Goal: Use online tool/utility: Utilize a website feature to perform a specific function

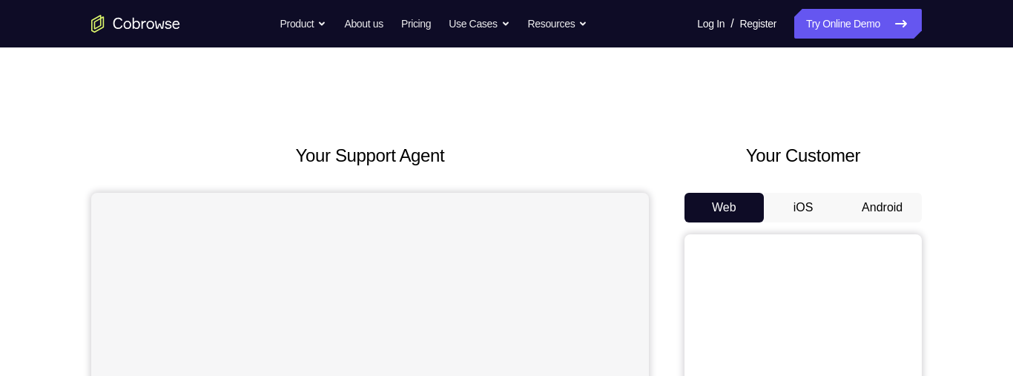
click at [896, 202] on button "Android" at bounding box center [882, 208] width 79 height 30
click at [906, 200] on button "Android" at bounding box center [882, 208] width 79 height 30
click at [883, 204] on button "Android" at bounding box center [882, 208] width 79 height 30
click at [881, 201] on button "Android" at bounding box center [882, 208] width 79 height 30
click at [884, 211] on button "Android" at bounding box center [882, 208] width 79 height 30
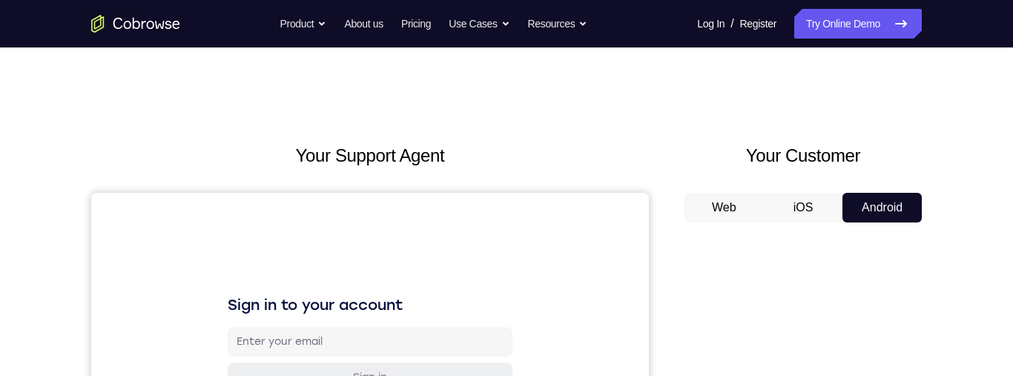
scroll to position [314, 0]
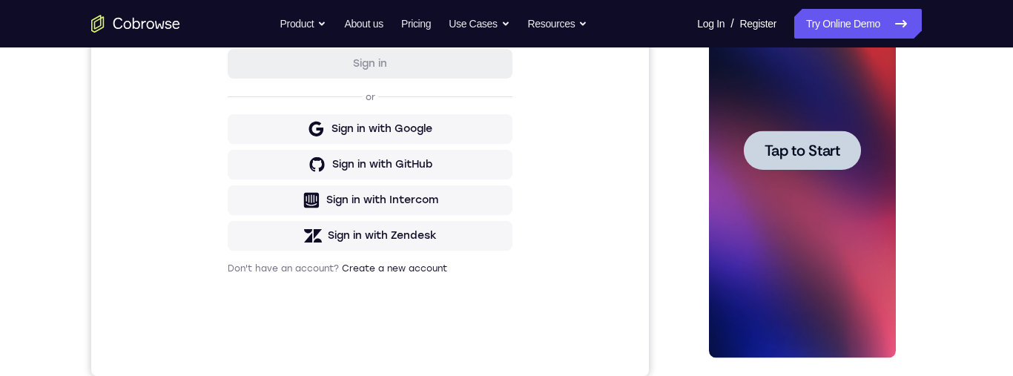
click at [833, 218] on div at bounding box center [802, 150] width 187 height 415
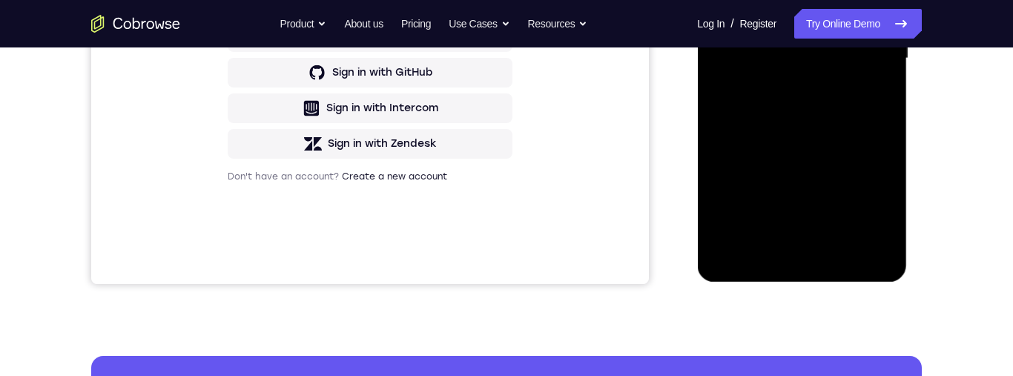
scroll to position [409, 0]
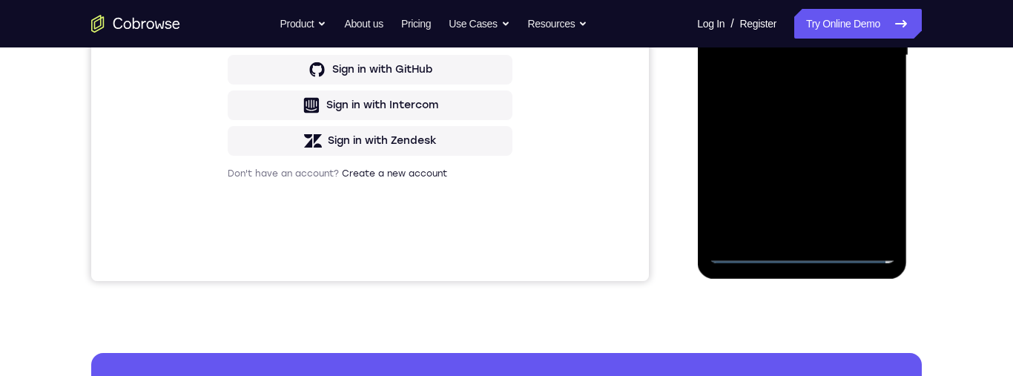
click at [801, 253] on div at bounding box center [802, 55] width 187 height 415
click at [870, 183] on div at bounding box center [802, 55] width 187 height 415
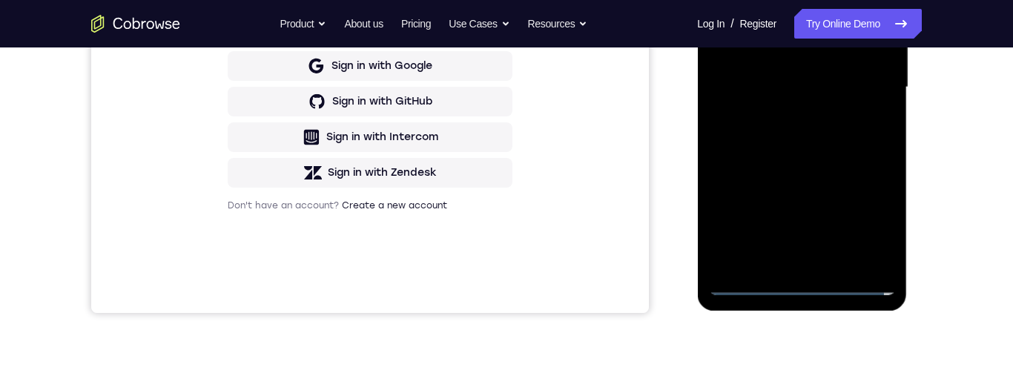
scroll to position [213, 0]
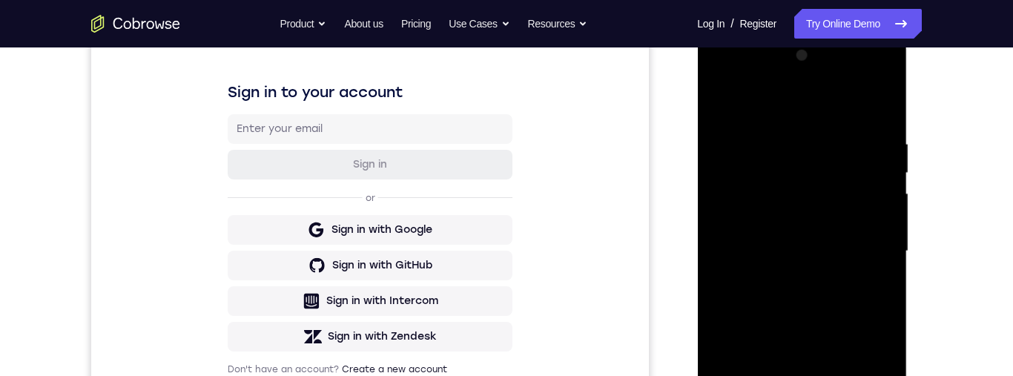
click at [774, 103] on div at bounding box center [802, 251] width 187 height 415
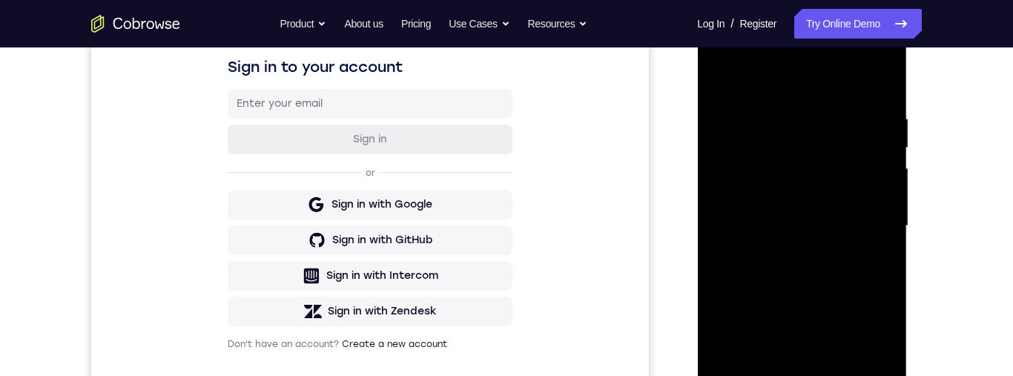
scroll to position [243, 0]
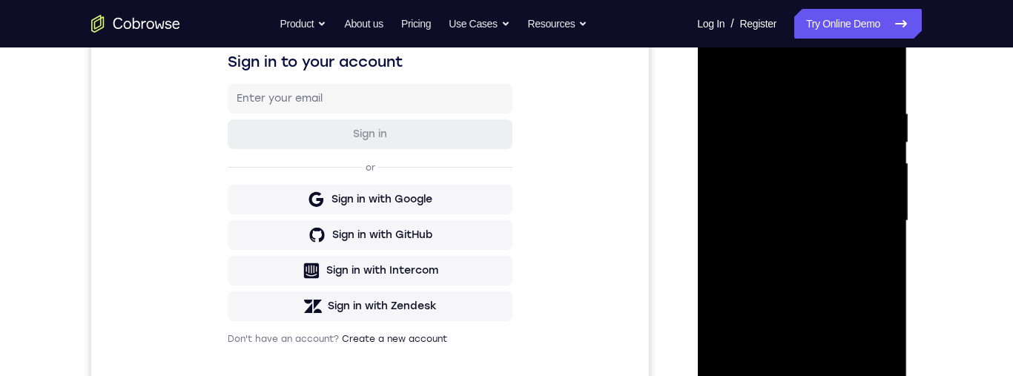
click at [865, 208] on div at bounding box center [802, 220] width 187 height 415
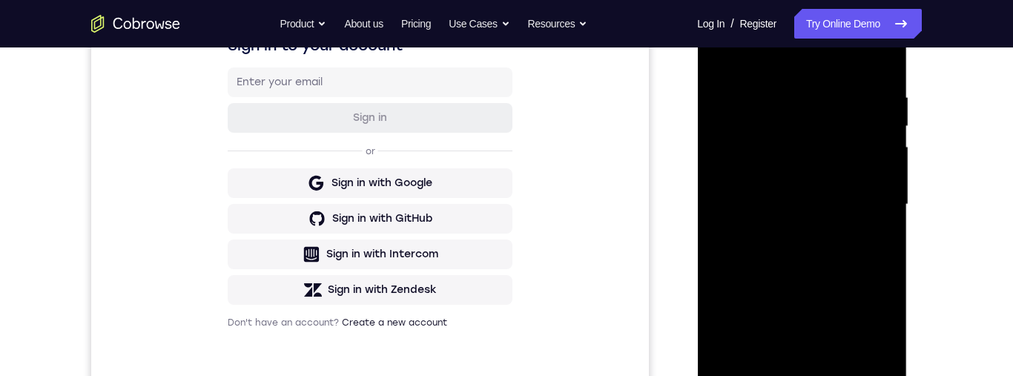
click at [785, 234] on div at bounding box center [802, 204] width 187 height 415
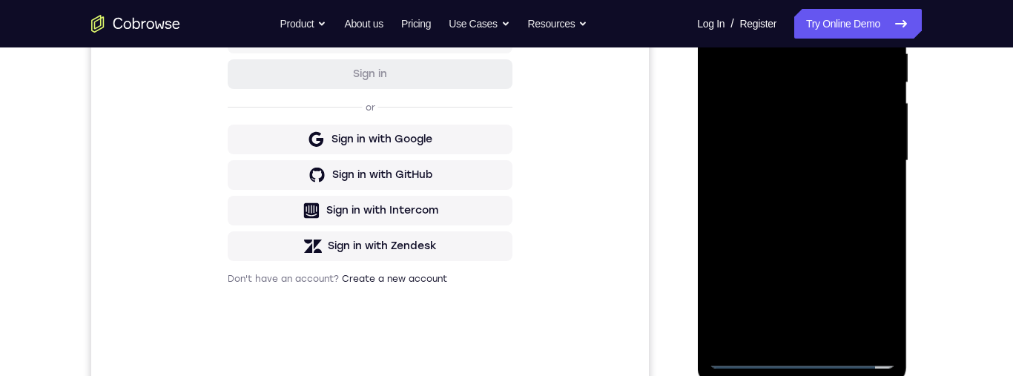
click at [867, 145] on div at bounding box center [802, 160] width 187 height 415
click at [791, 128] on div at bounding box center [802, 160] width 187 height 415
click at [851, 163] on div at bounding box center [802, 160] width 187 height 415
click at [846, 217] on div at bounding box center [802, 160] width 187 height 415
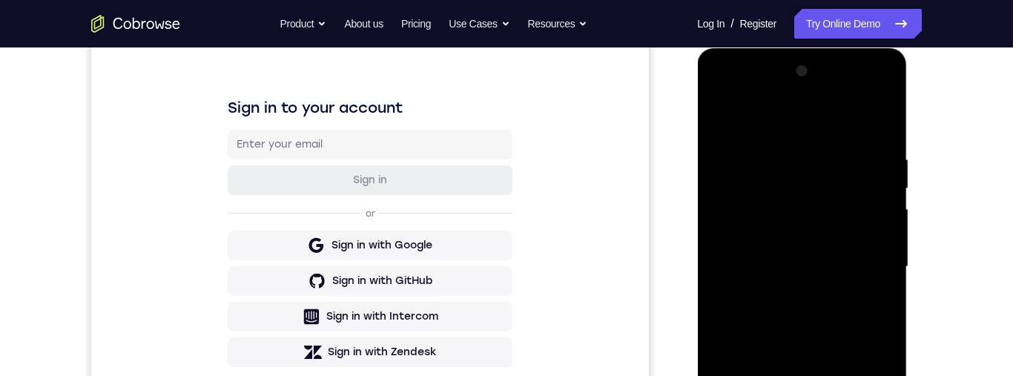
scroll to position [196, 0]
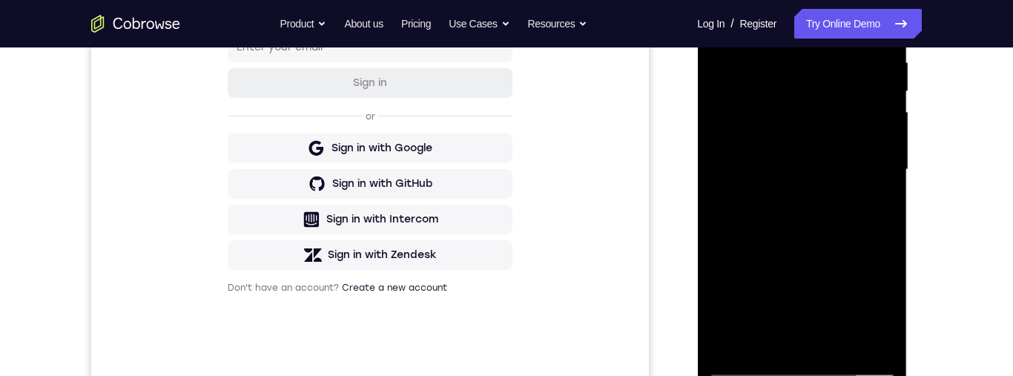
click at [849, 234] on div at bounding box center [802, 169] width 187 height 415
click at [836, 341] on div at bounding box center [802, 168] width 187 height 415
click at [835, 248] on div at bounding box center [802, 168] width 187 height 415
click at [832, 156] on div at bounding box center [802, 168] width 187 height 415
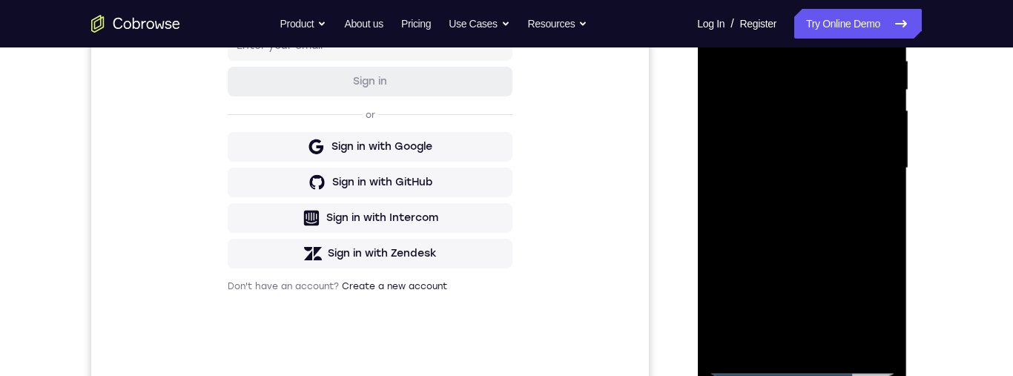
click at [963, 208] on div "Your Support Agent Your Customer Web iOS Android Next Steps We’d be happy to gi…" at bounding box center [507, 240] width 950 height 979
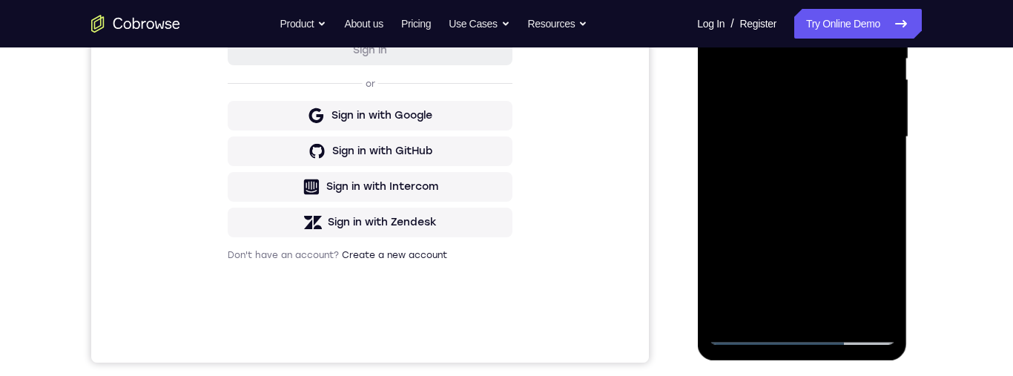
click at [758, 308] on div at bounding box center [802, 137] width 187 height 415
click at [872, 171] on div at bounding box center [802, 137] width 187 height 415
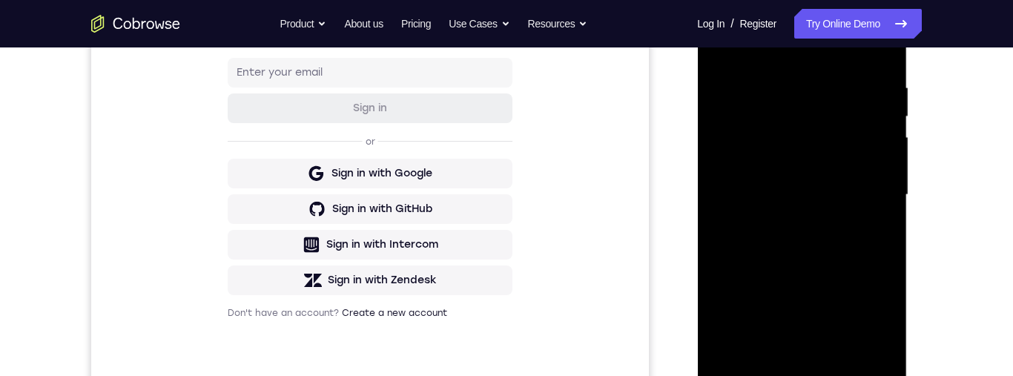
scroll to position [249, 0]
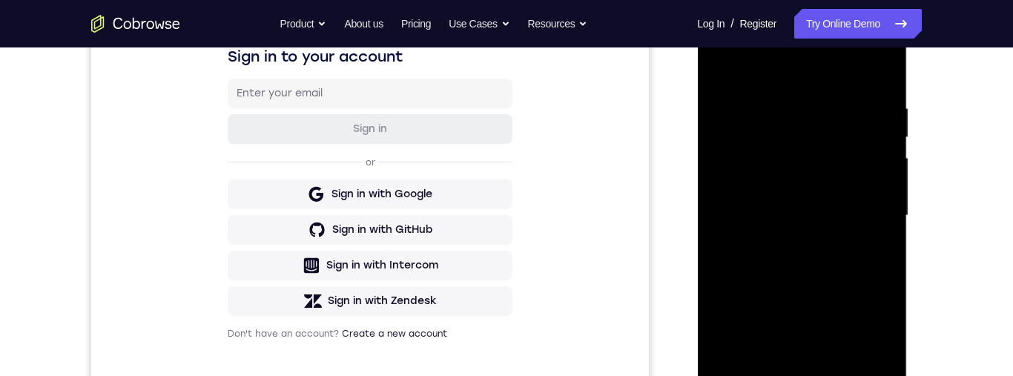
click at [712, 75] on div at bounding box center [802, 215] width 187 height 415
click at [725, 75] on div at bounding box center [802, 215] width 187 height 415
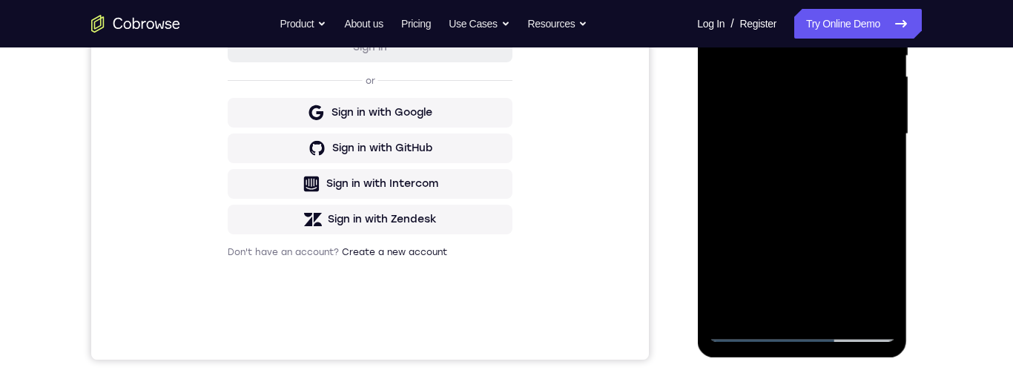
scroll to position [250, 0]
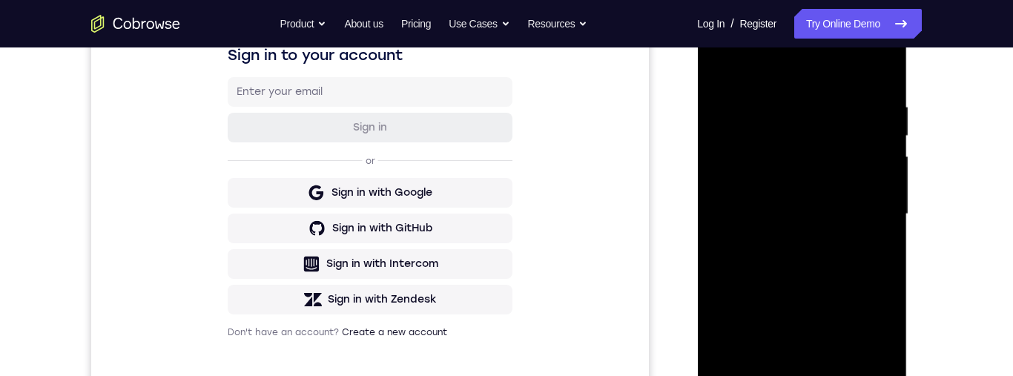
click at [890, 272] on div at bounding box center [802, 214] width 187 height 415
click at [884, 269] on div at bounding box center [802, 214] width 187 height 415
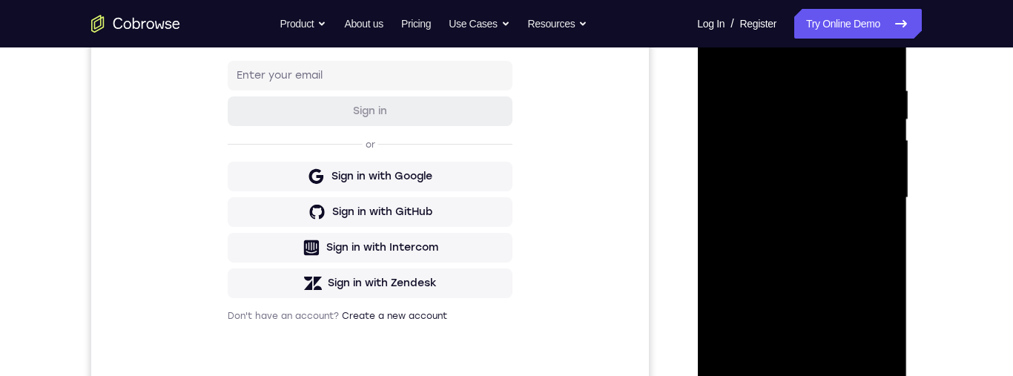
scroll to position [267, 0]
click at [884, 165] on div at bounding box center [802, 197] width 187 height 415
click at [890, 168] on div at bounding box center [802, 197] width 187 height 415
click at [890, 169] on div at bounding box center [802, 197] width 187 height 415
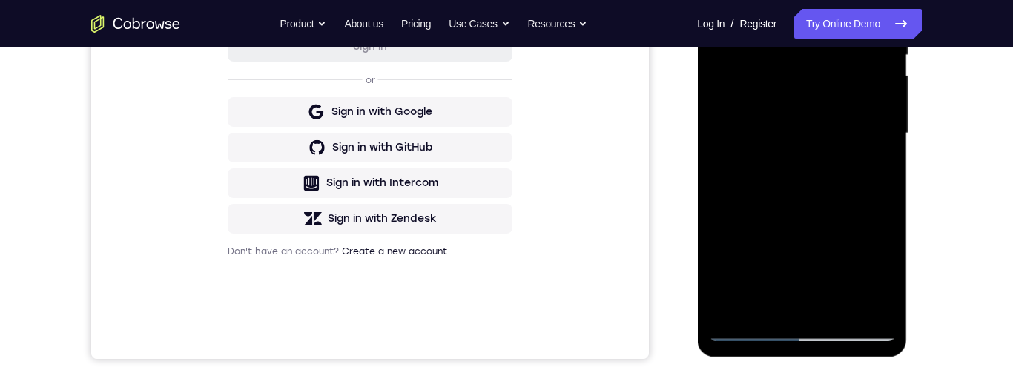
scroll to position [332, 0]
click at [886, 149] on div at bounding box center [802, 131] width 187 height 415
click at [887, 149] on div at bounding box center [802, 131] width 187 height 415
click at [885, 154] on div at bounding box center [802, 131] width 187 height 415
click at [890, 145] on div at bounding box center [802, 131] width 187 height 415
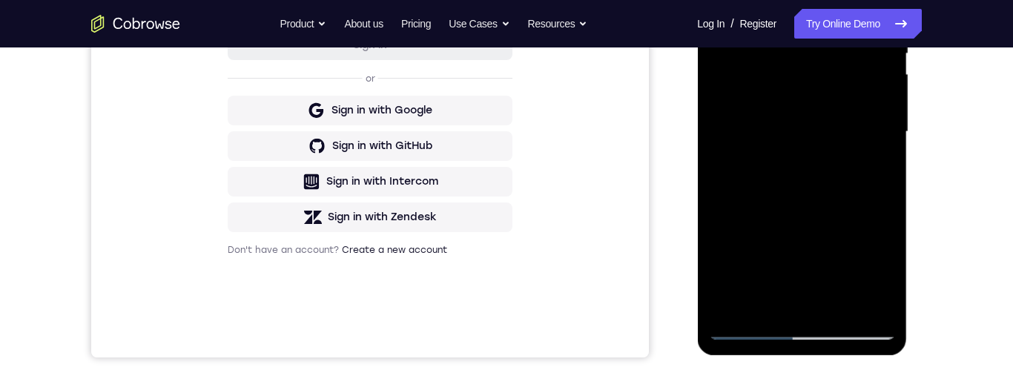
click at [883, 149] on div at bounding box center [802, 131] width 187 height 415
click at [883, 148] on div at bounding box center [802, 131] width 187 height 415
click at [887, 152] on div at bounding box center [802, 131] width 187 height 415
click at [886, 152] on div at bounding box center [802, 131] width 187 height 415
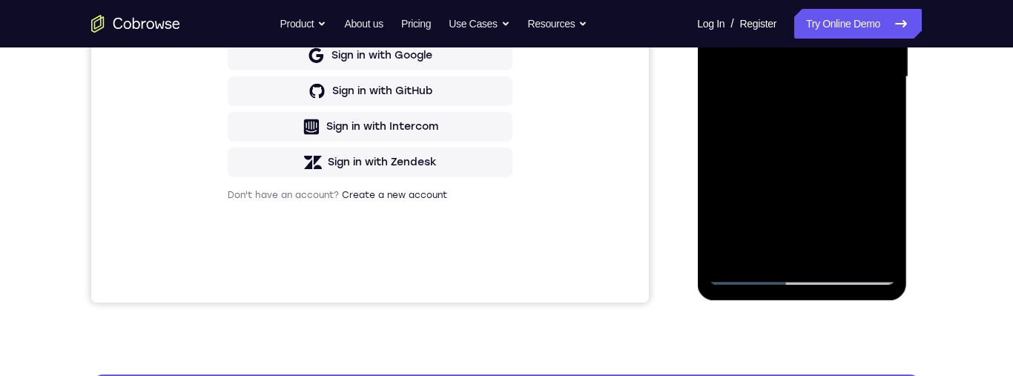
click at [965, 190] on div "Your Support Agent Your Customer Web iOS Android Next Steps We’d be happy to gi…" at bounding box center [507, 149] width 950 height 979
click at [970, 205] on div "Your Support Agent Your Customer Web iOS Android Next Steps We’d be happy to gi…" at bounding box center [507, 149] width 950 height 979
click at [977, 217] on div "Your Support Agent Your Customer Web iOS Android Next Steps We’d be happy to gi…" at bounding box center [507, 149] width 950 height 979
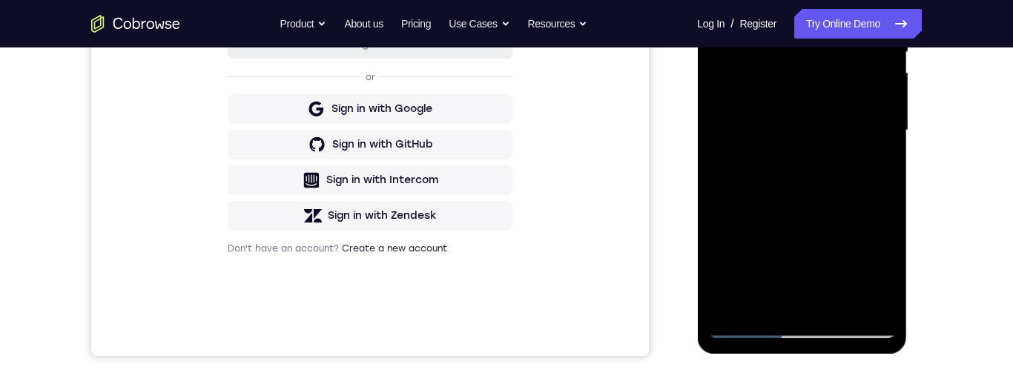
click at [889, 114] on div at bounding box center [802, 130] width 187 height 415
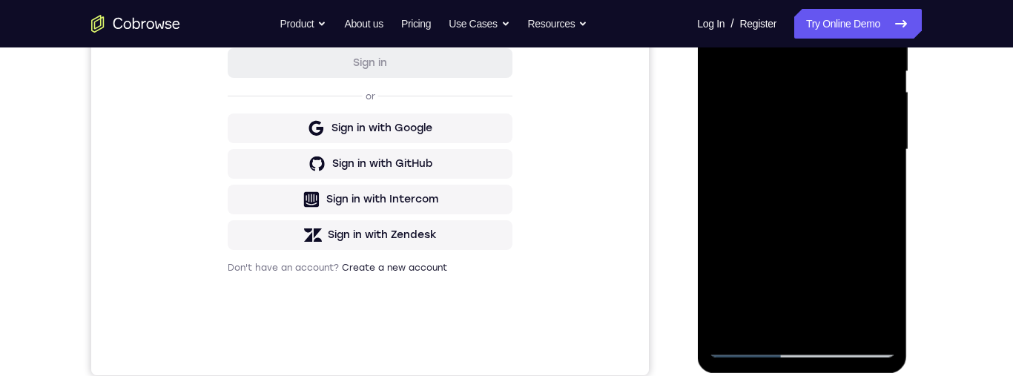
click at [890, 128] on div at bounding box center [802, 149] width 187 height 415
click at [890, 131] on div at bounding box center [802, 149] width 187 height 415
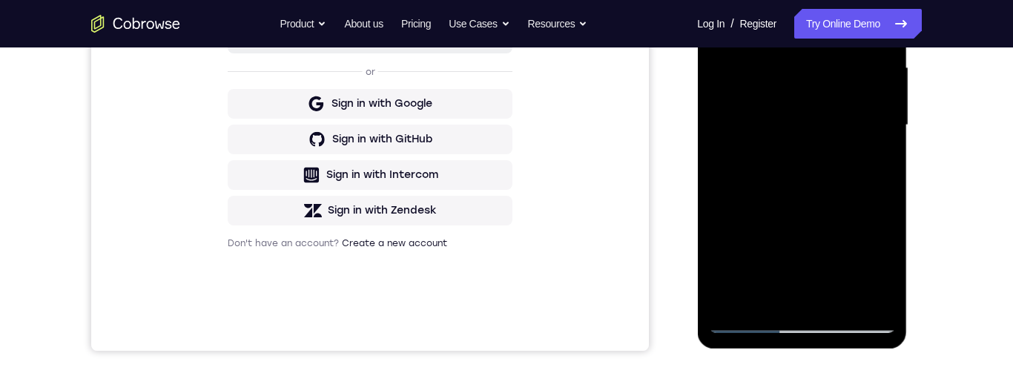
scroll to position [319, 0]
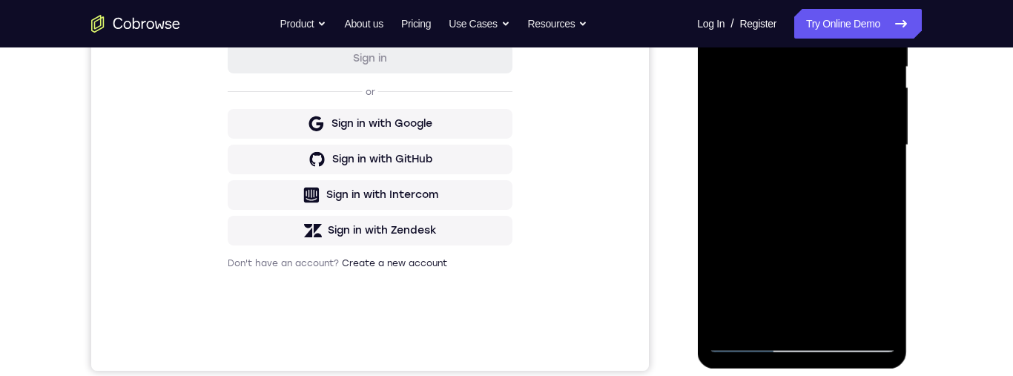
click at [891, 134] on div at bounding box center [802, 145] width 187 height 415
click at [893, 136] on div at bounding box center [802, 145] width 187 height 415
click at [893, 134] on div at bounding box center [802, 145] width 187 height 415
click at [890, 132] on div at bounding box center [802, 145] width 187 height 415
click at [891, 132] on div at bounding box center [802, 145] width 187 height 415
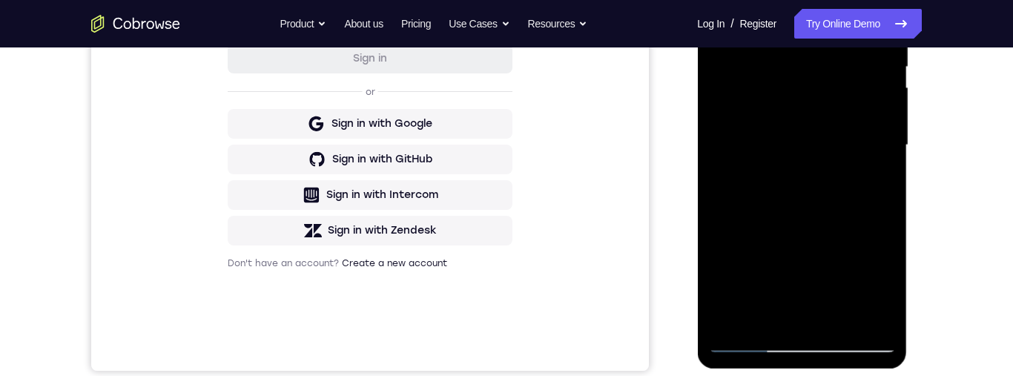
click at [891, 134] on div at bounding box center [802, 145] width 187 height 415
click at [890, 137] on div at bounding box center [802, 145] width 187 height 415
click at [890, 139] on div at bounding box center [802, 145] width 187 height 415
click at [893, 136] on div at bounding box center [802, 145] width 187 height 415
click at [887, 107] on div at bounding box center [802, 145] width 187 height 415
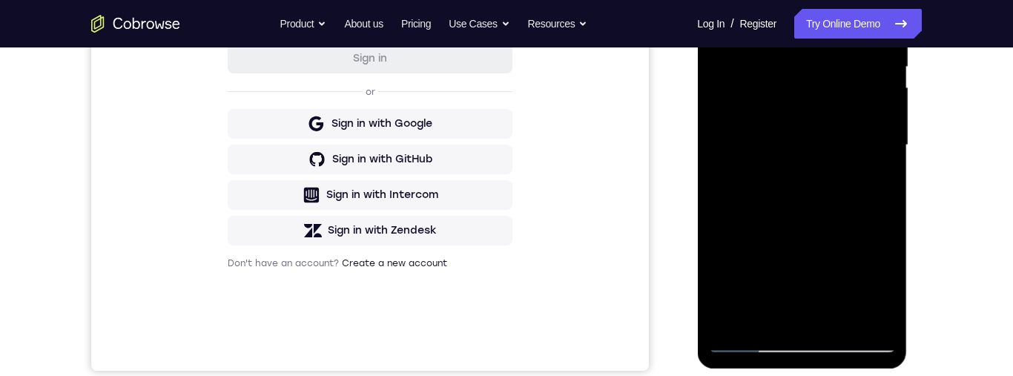
click at [890, 102] on div at bounding box center [802, 145] width 187 height 415
click at [892, 108] on div at bounding box center [802, 145] width 187 height 415
click at [888, 136] on div at bounding box center [802, 145] width 187 height 415
click at [890, 139] on div at bounding box center [802, 145] width 187 height 415
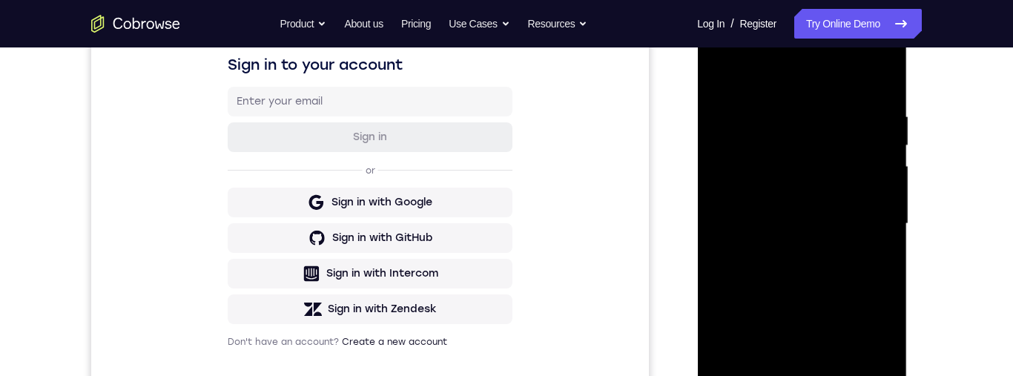
scroll to position [237, 0]
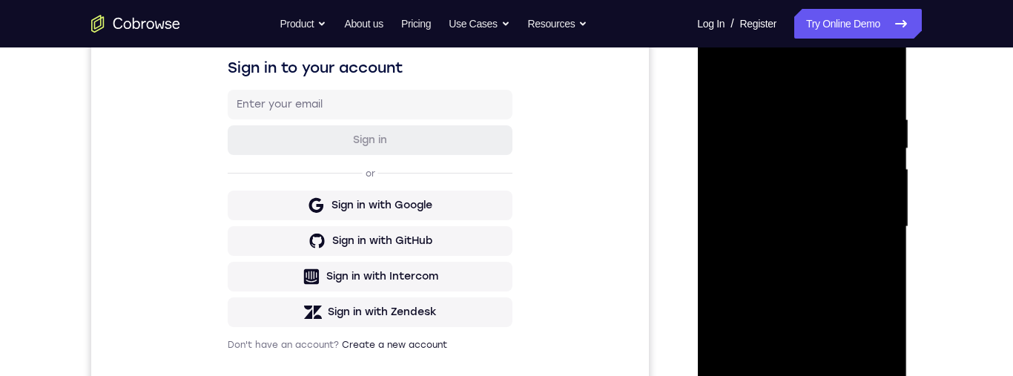
click at [889, 171] on div at bounding box center [802, 226] width 187 height 415
click at [846, 269] on div at bounding box center [802, 226] width 187 height 415
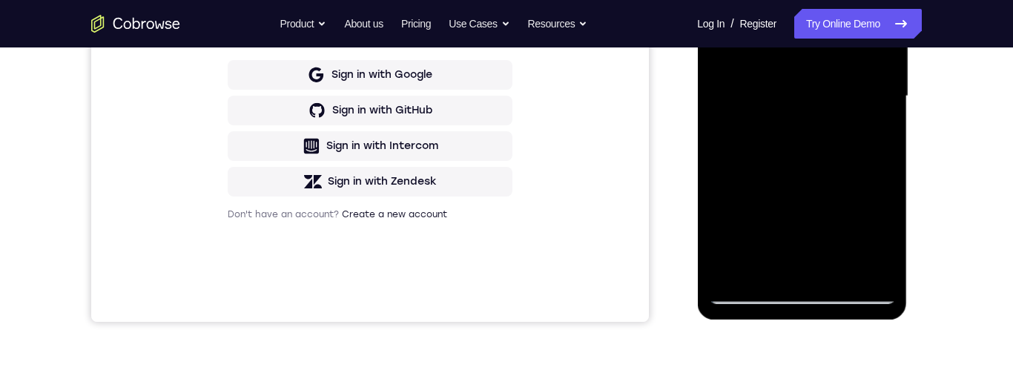
scroll to position [380, 0]
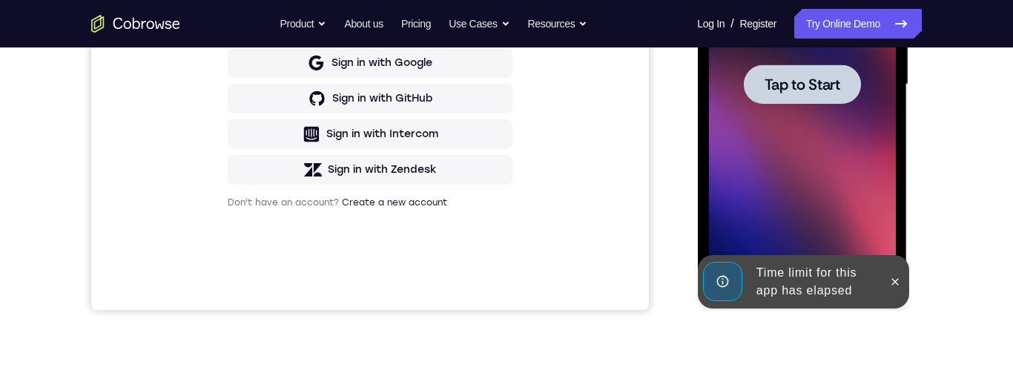
click at [829, 97] on div at bounding box center [801, 84] width 117 height 39
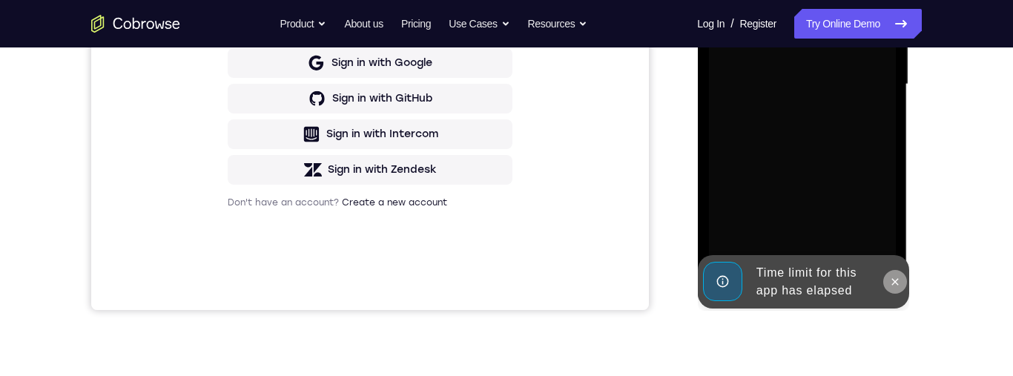
click at [892, 287] on icon at bounding box center [895, 282] width 12 height 12
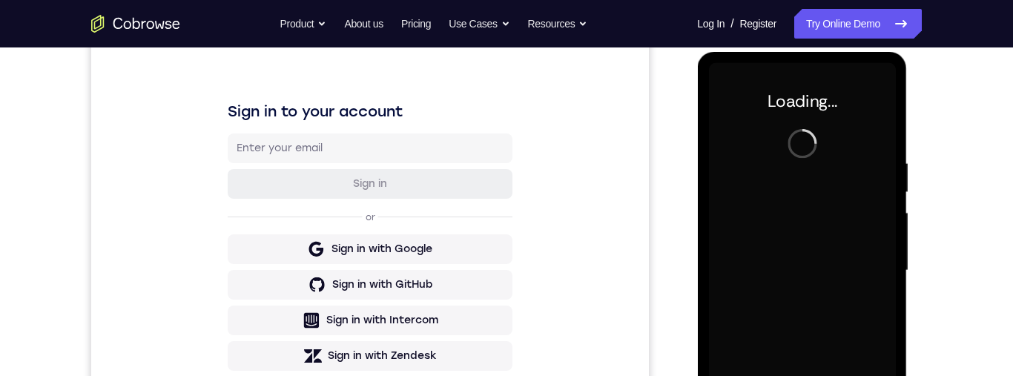
scroll to position [172, 0]
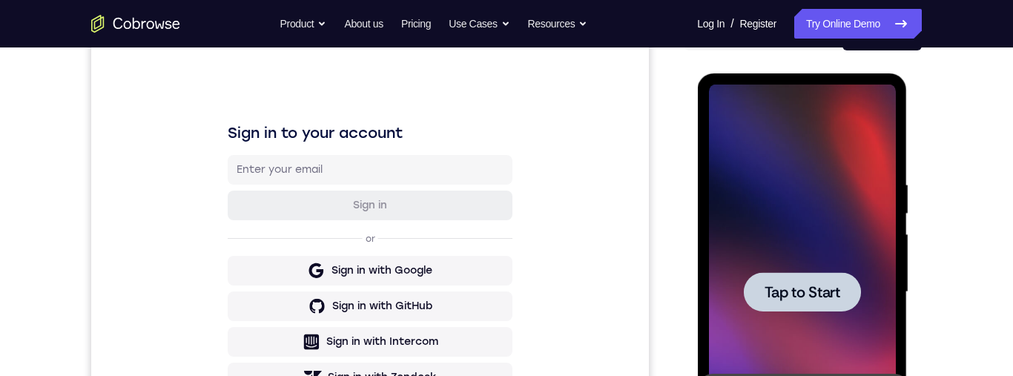
click at [821, 261] on div at bounding box center [802, 292] width 187 height 415
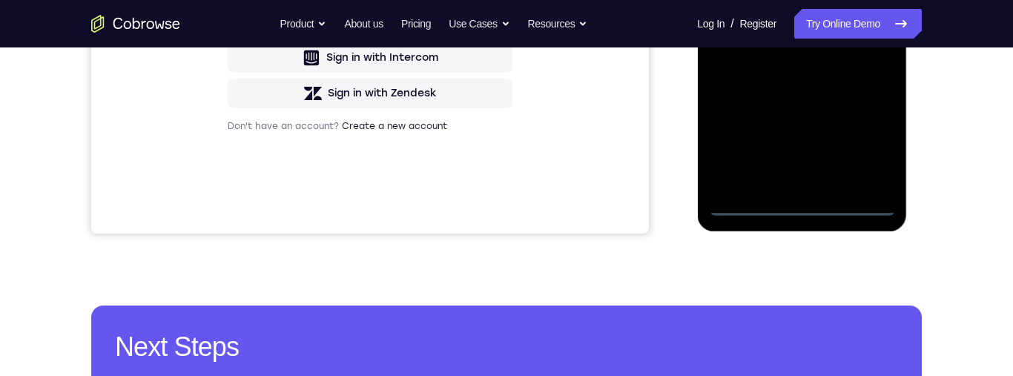
scroll to position [470, 0]
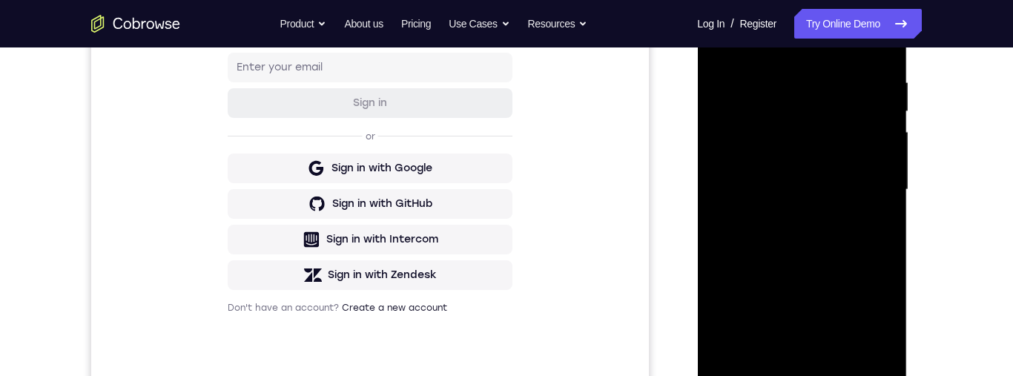
scroll to position [221, 0]
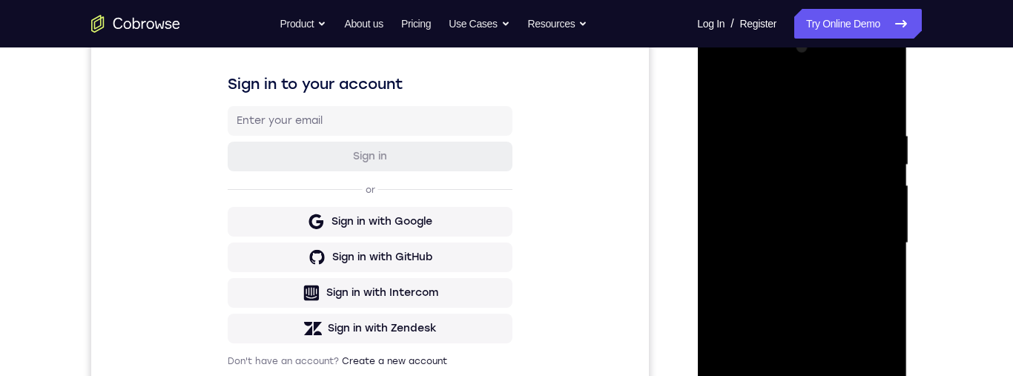
click at [783, 95] on div at bounding box center [802, 243] width 187 height 415
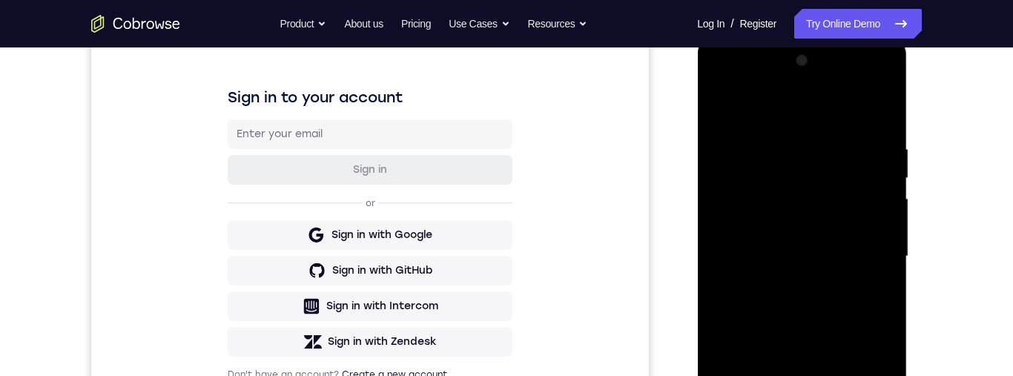
click at [865, 253] on div at bounding box center [802, 256] width 187 height 415
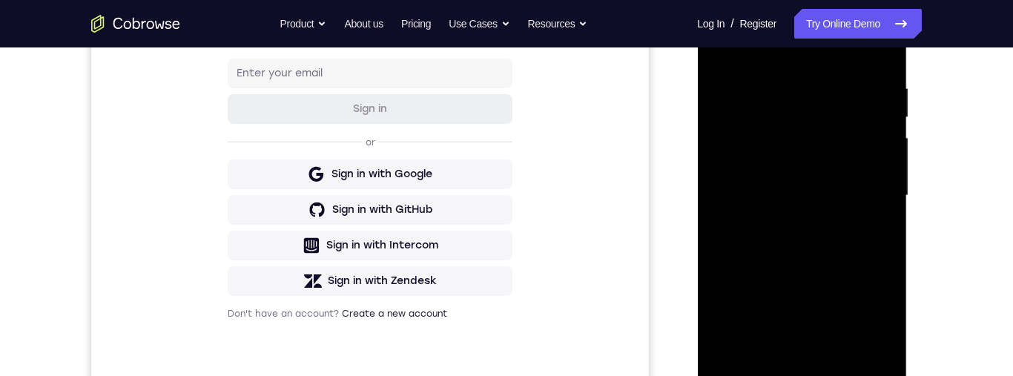
click at [785, 370] on div at bounding box center [802, 195] width 187 height 415
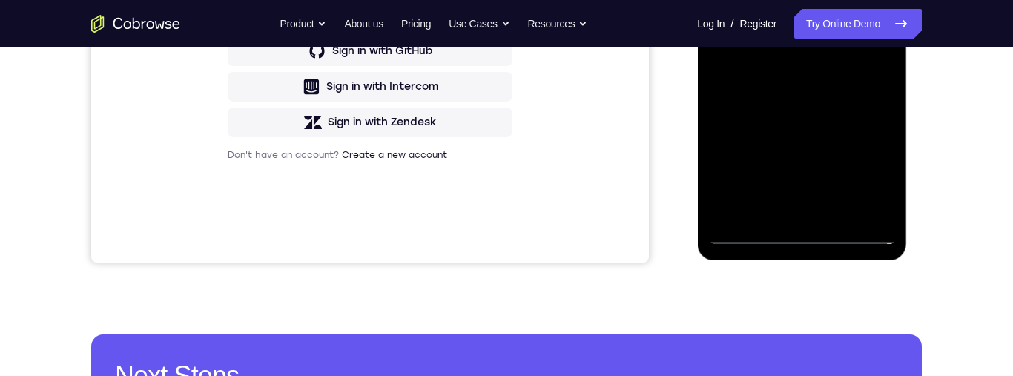
scroll to position [389, 0]
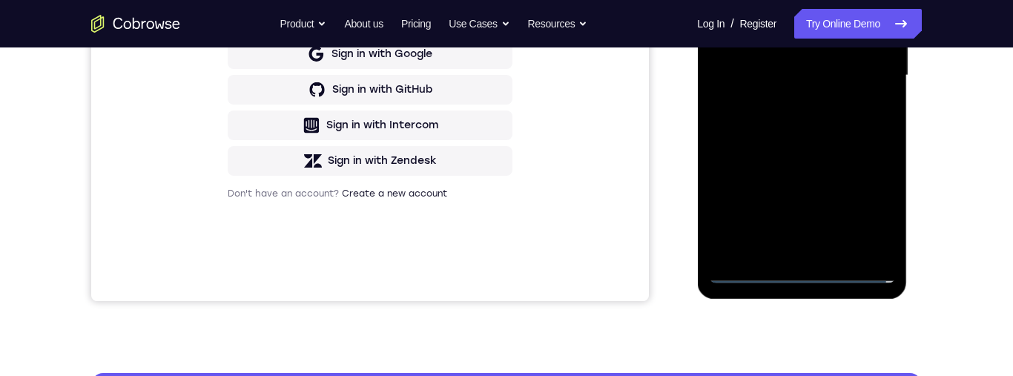
click at [853, 68] on div at bounding box center [802, 75] width 187 height 415
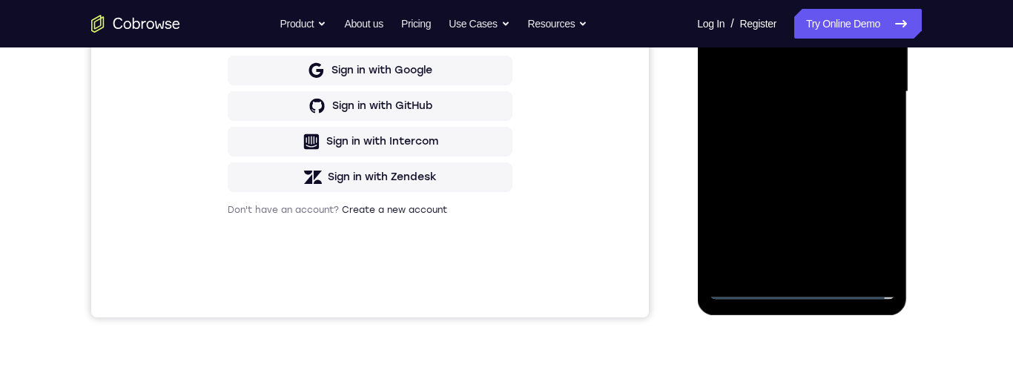
scroll to position [303, 0]
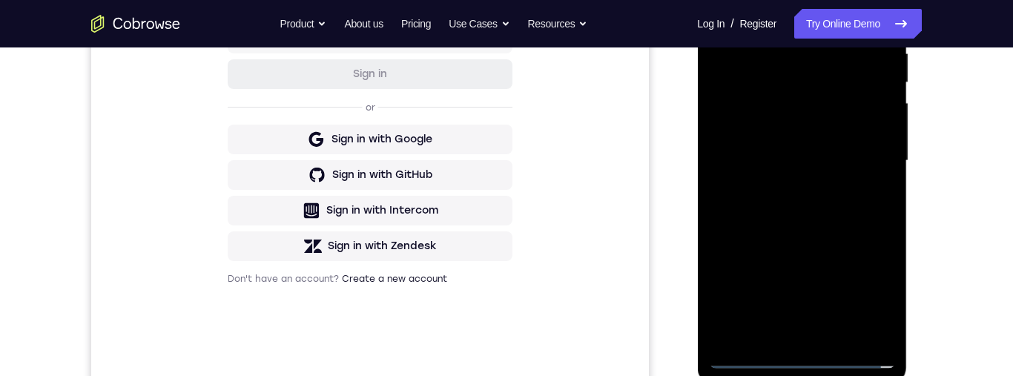
click at [806, 129] on div at bounding box center [802, 160] width 187 height 415
click at [839, 155] on div at bounding box center [802, 160] width 187 height 415
click at [839, 211] on div at bounding box center [802, 160] width 187 height 415
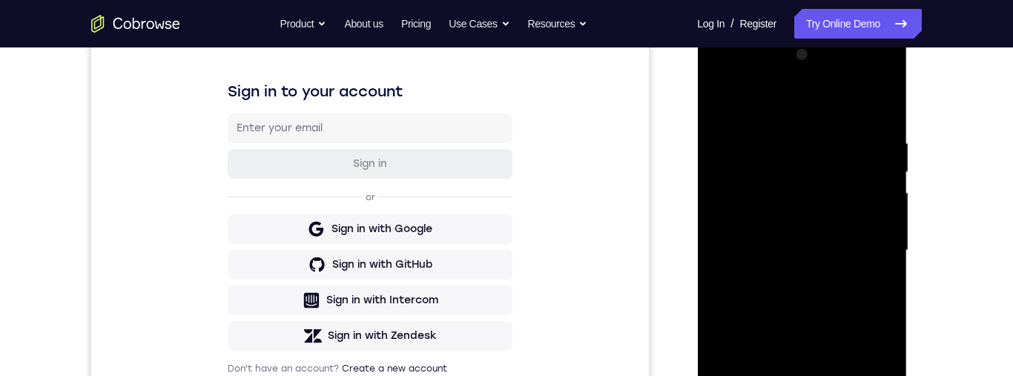
scroll to position [325, 0]
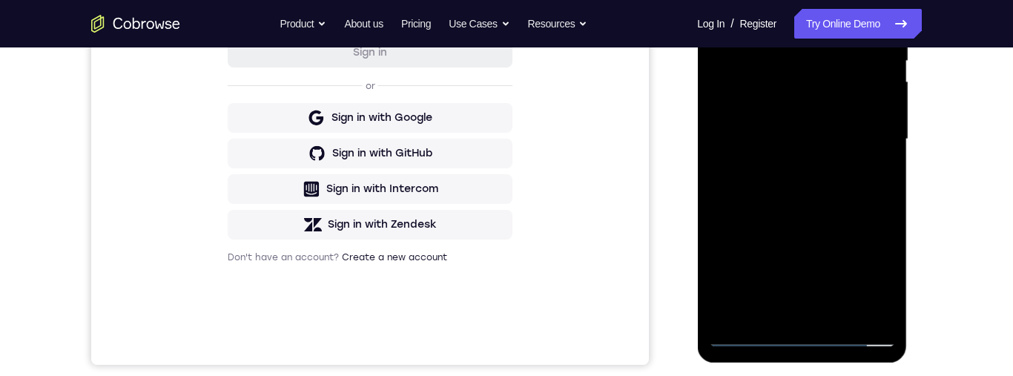
click at [847, 201] on div at bounding box center [802, 139] width 187 height 415
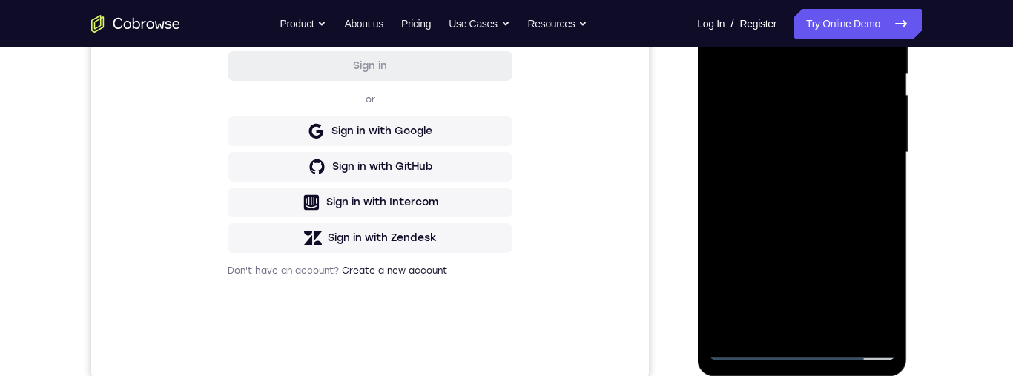
click at [881, 163] on div at bounding box center [802, 152] width 187 height 415
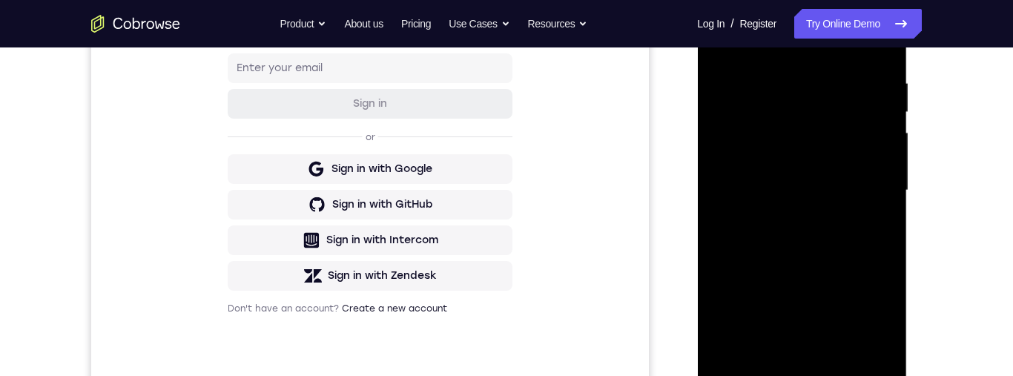
click at [882, 203] on div at bounding box center [802, 190] width 187 height 415
click at [887, 203] on div at bounding box center [802, 190] width 187 height 415
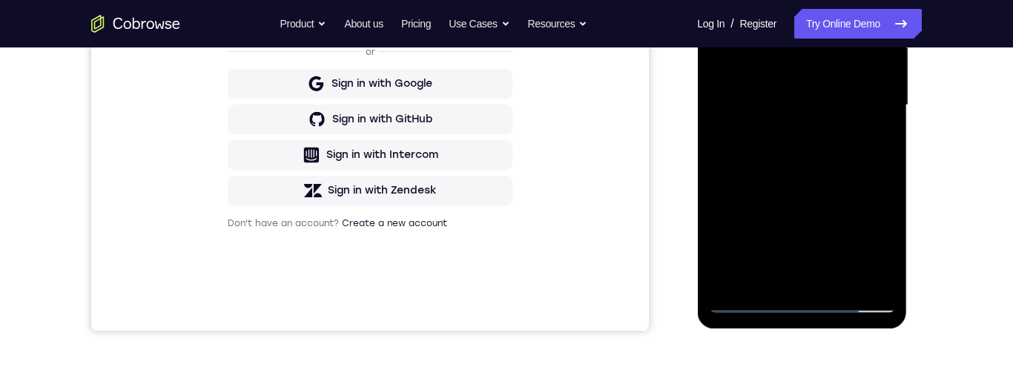
scroll to position [280, 0]
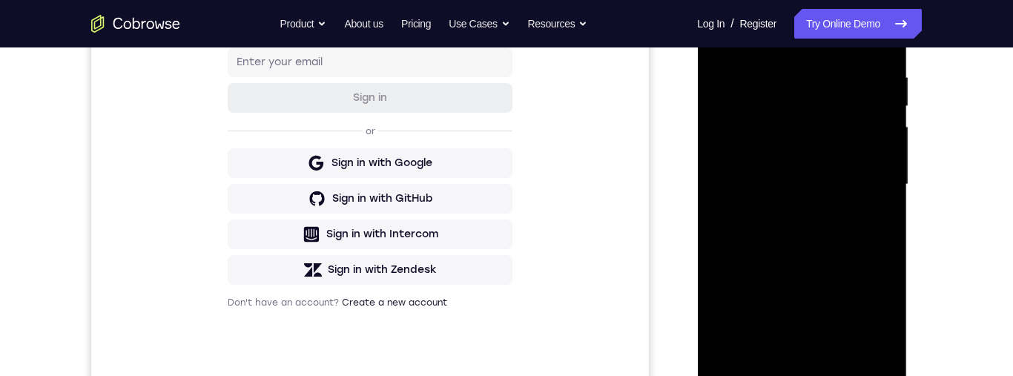
click at [883, 144] on div at bounding box center [802, 184] width 187 height 415
click at [884, 137] on div at bounding box center [802, 184] width 187 height 415
click at [893, 142] on div at bounding box center [802, 184] width 187 height 415
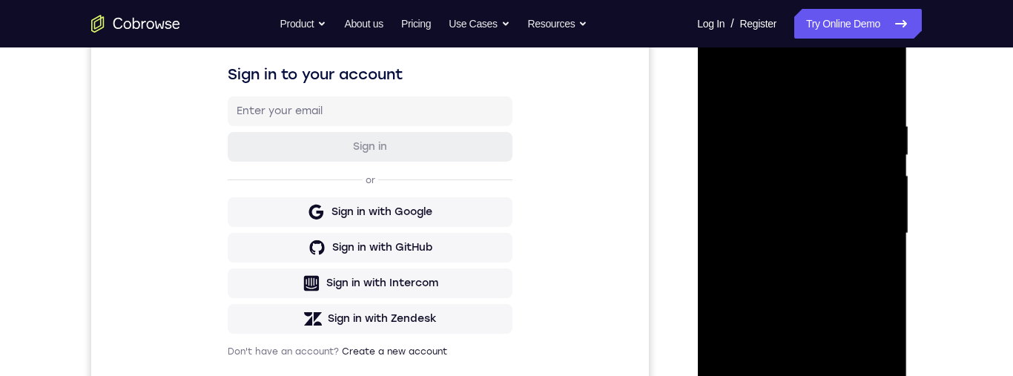
scroll to position [243, 0]
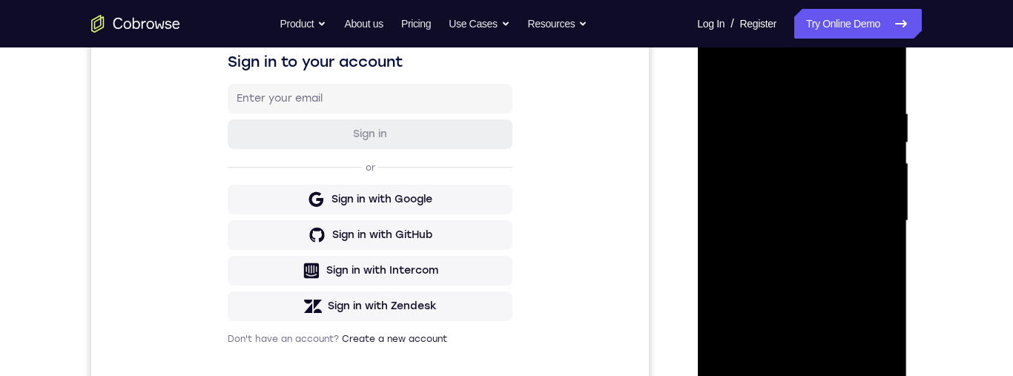
click at [886, 173] on div at bounding box center [802, 220] width 187 height 415
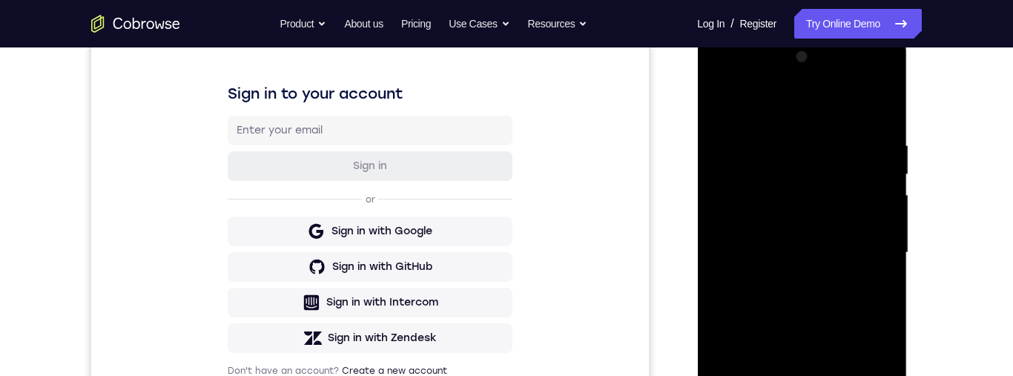
click at [884, 213] on div at bounding box center [802, 252] width 187 height 415
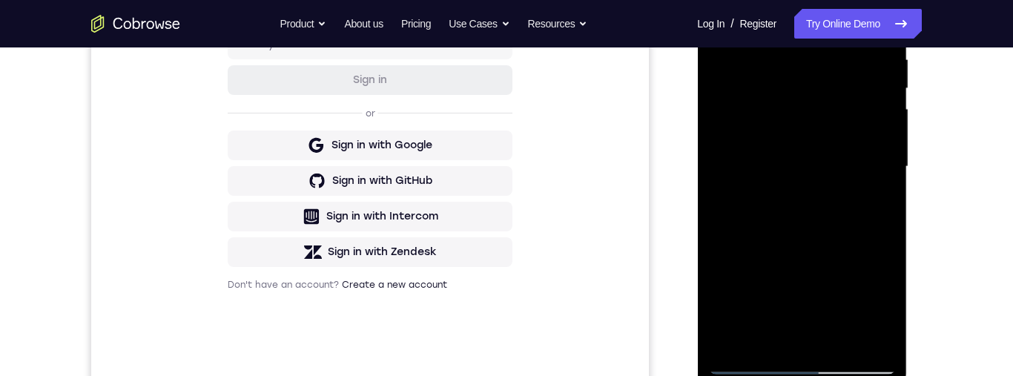
scroll to position [252, 0]
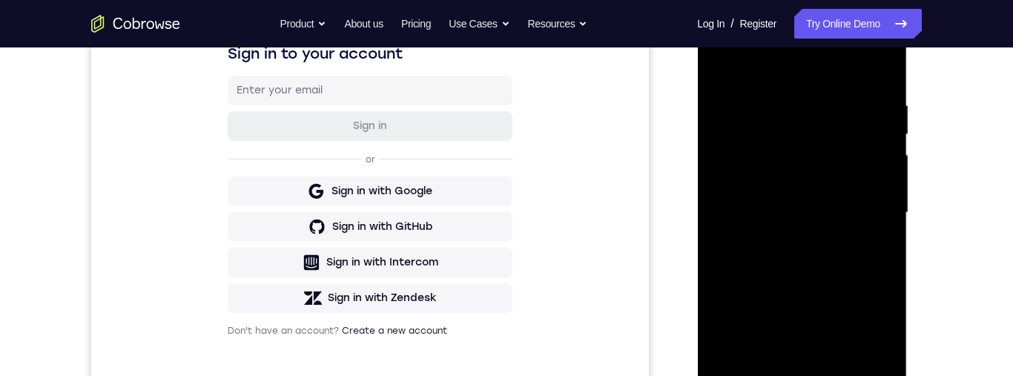
click at [881, 173] on div at bounding box center [802, 212] width 187 height 415
click at [881, 175] on div at bounding box center [802, 212] width 187 height 415
click at [717, 154] on div at bounding box center [802, 212] width 187 height 415
click at [719, 114] on div at bounding box center [802, 212] width 187 height 415
click at [721, 59] on div at bounding box center [802, 212] width 187 height 415
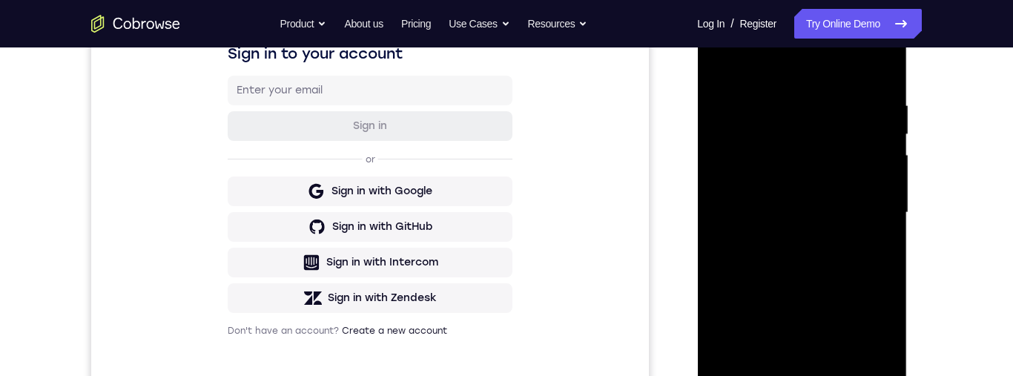
click at [716, 112] on div at bounding box center [802, 212] width 187 height 415
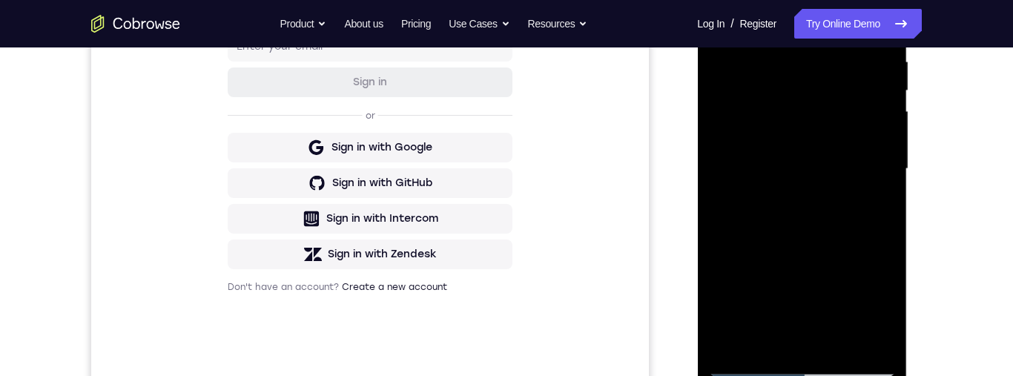
scroll to position [341, 0]
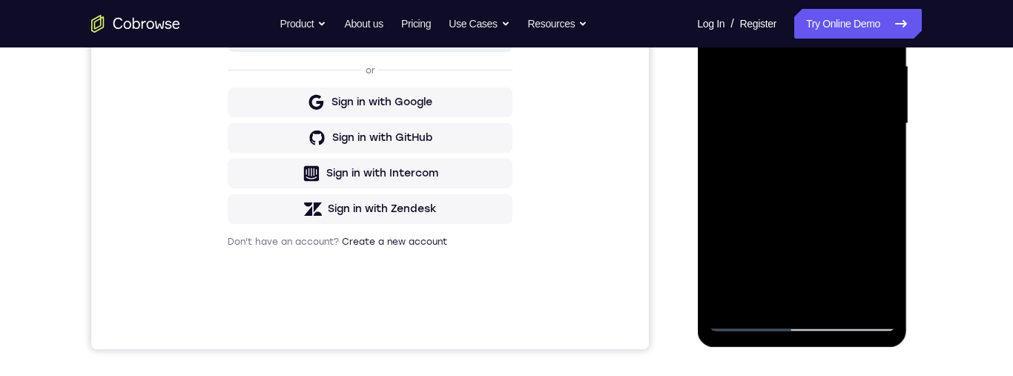
click at [882, 96] on div at bounding box center [802, 123] width 187 height 415
click at [883, 86] on div at bounding box center [802, 123] width 187 height 415
click at [925, 266] on div "Your Support Agent Your Customer Web iOS Android Next Steps We’d be happy to gi…" at bounding box center [507, 196] width 950 height 979
click at [926, 252] on div "Your Support Agent Your Customer Web iOS Android Next Steps We’d be happy to gi…" at bounding box center [507, 196] width 950 height 979
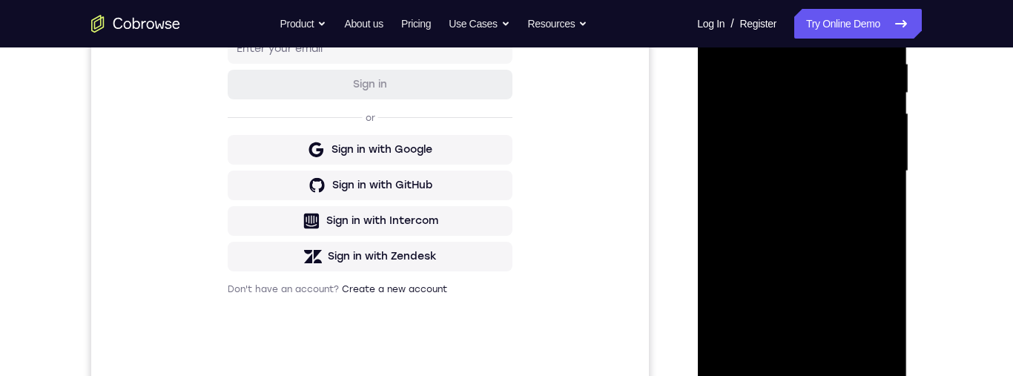
click at [882, 122] on div at bounding box center [802, 171] width 187 height 415
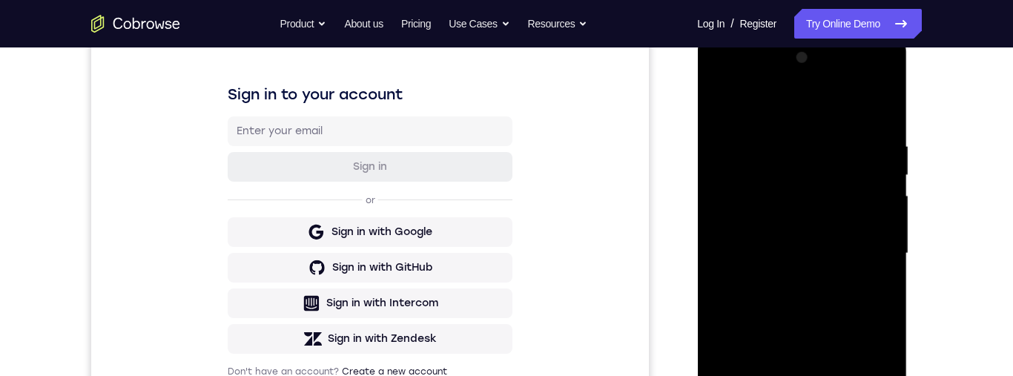
scroll to position [211, 0]
click at [882, 227] on div at bounding box center [802, 252] width 187 height 415
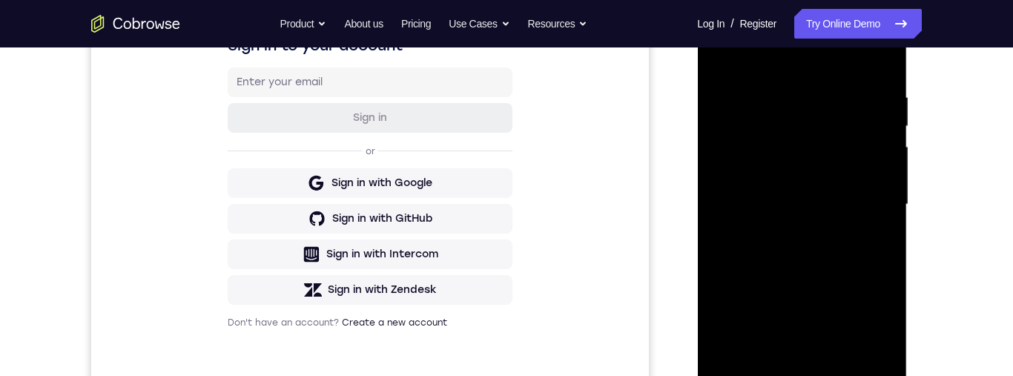
scroll to position [262, 0]
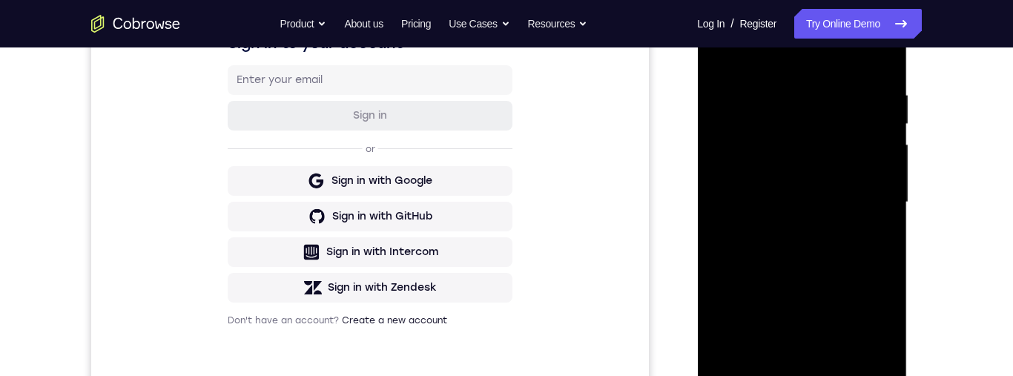
click at [907, 218] on div at bounding box center [802, 206] width 211 height 445
click at [882, 175] on div at bounding box center [802, 202] width 187 height 415
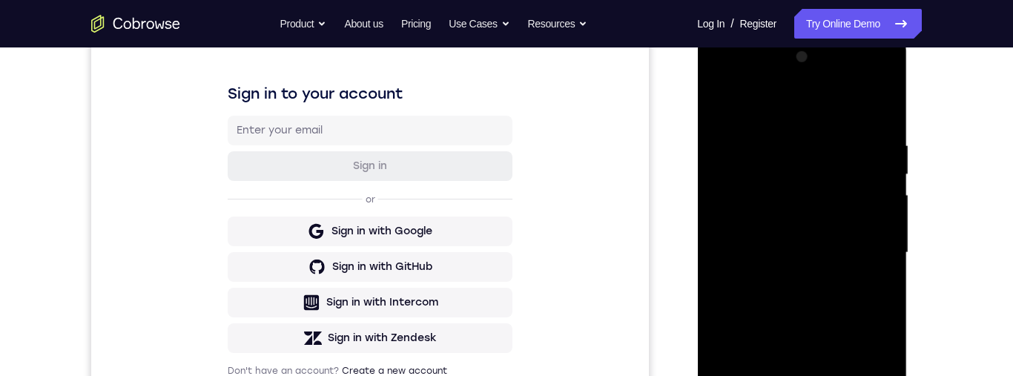
click at [890, 220] on div at bounding box center [802, 252] width 187 height 415
click at [886, 219] on div at bounding box center [802, 252] width 187 height 415
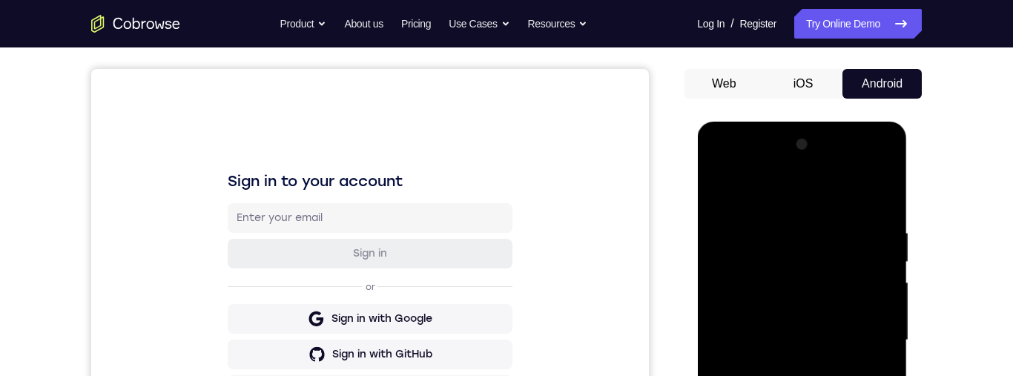
click at [885, 204] on div at bounding box center [802, 340] width 187 height 415
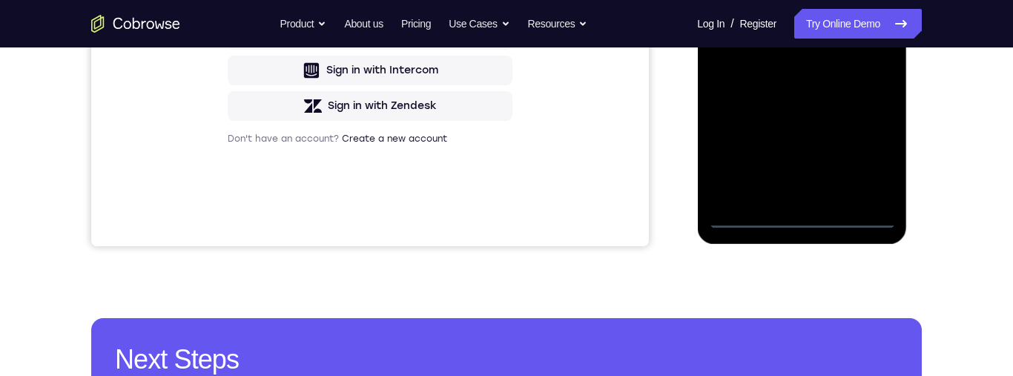
scroll to position [451, 0]
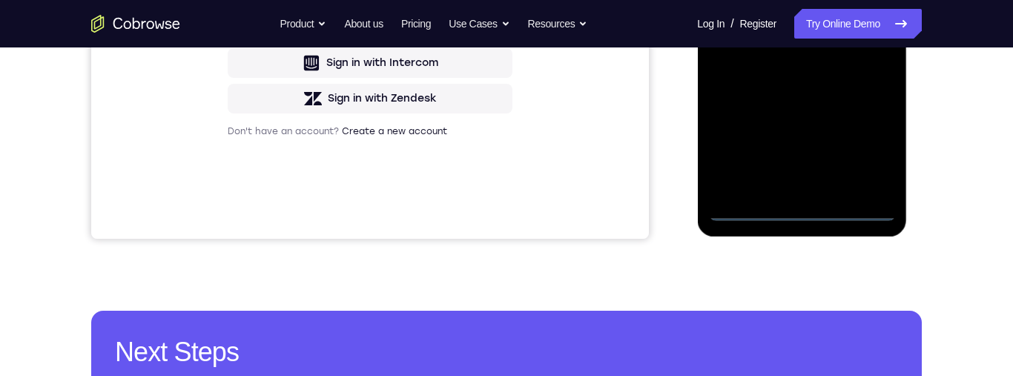
click at [802, 215] on div at bounding box center [802, 13] width 187 height 415
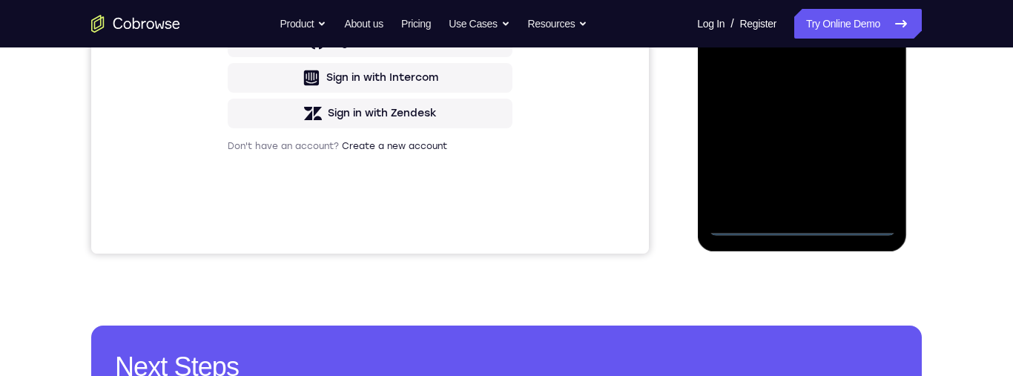
click at [862, 163] on div at bounding box center [802, 27] width 187 height 415
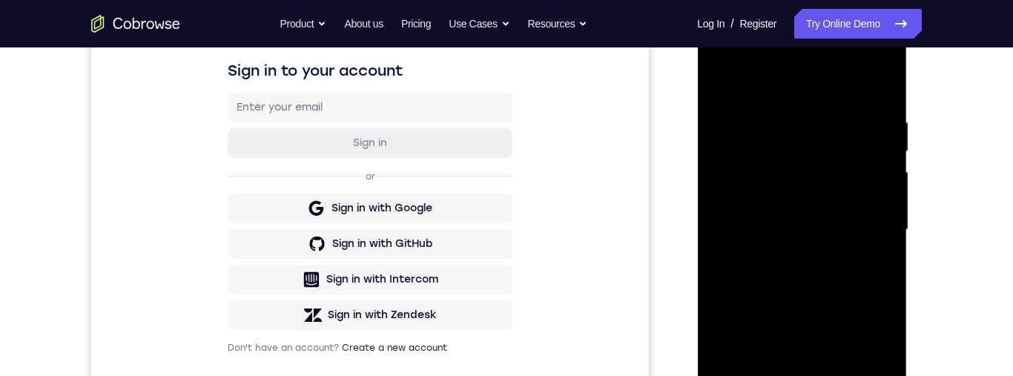
click at [763, 94] on div at bounding box center [802, 229] width 187 height 415
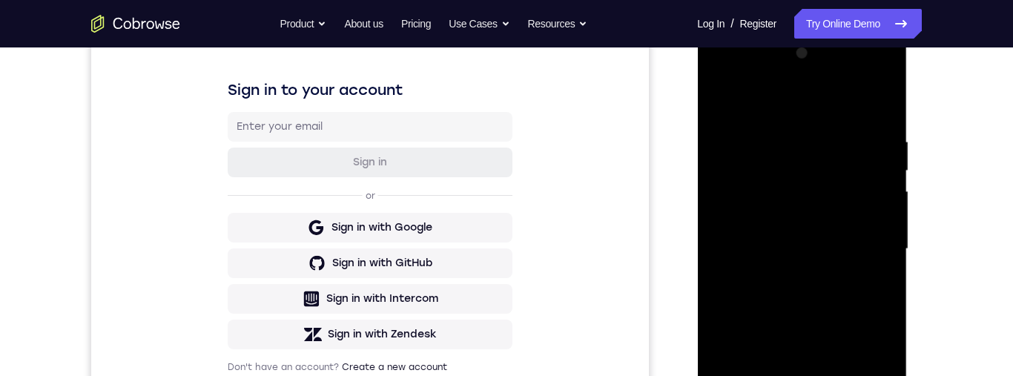
click at [868, 243] on div at bounding box center [802, 249] width 187 height 415
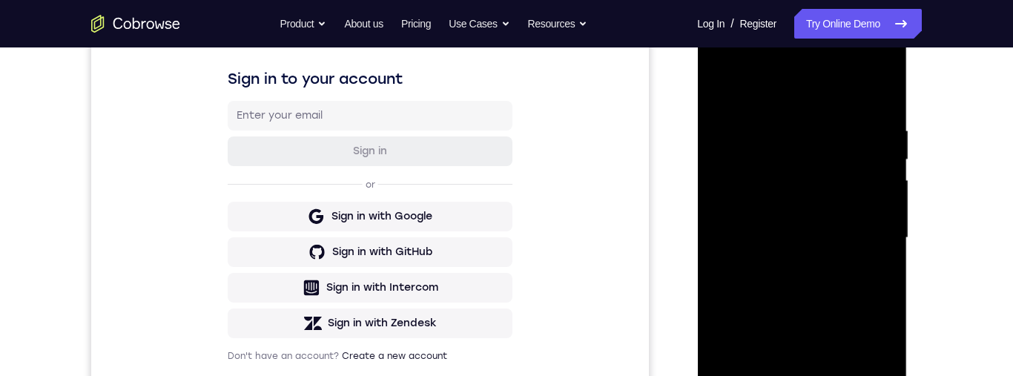
click at [779, 268] on div at bounding box center [802, 237] width 187 height 415
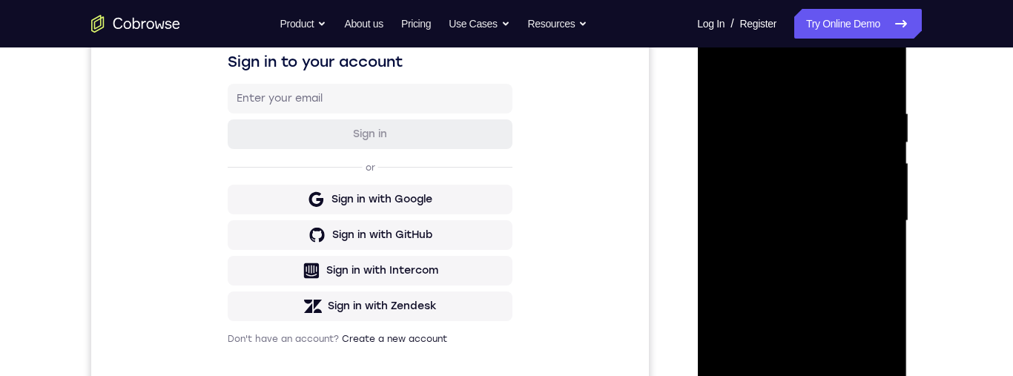
click at [848, 204] on div at bounding box center [802, 220] width 187 height 415
click at [785, 182] on div at bounding box center [802, 220] width 187 height 415
click at [803, 227] on div at bounding box center [802, 220] width 187 height 415
click at [854, 272] on div at bounding box center [802, 220] width 187 height 415
click at [842, 284] on div at bounding box center [802, 220] width 187 height 415
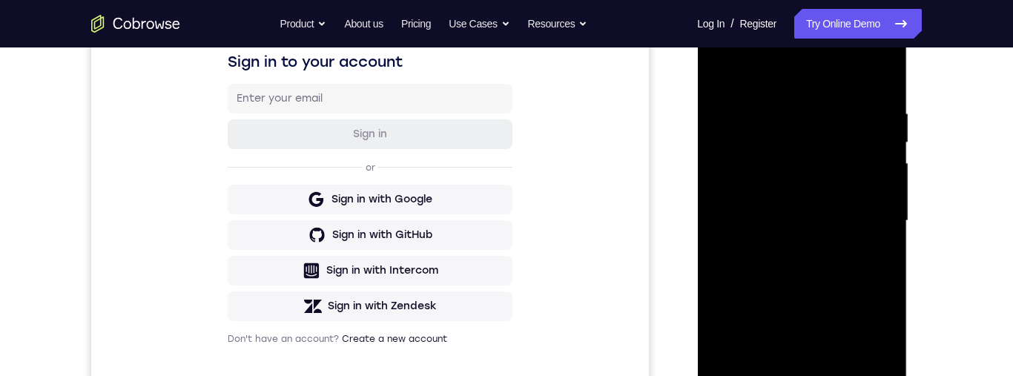
click at [926, 218] on div "Your Support Agent Your Customer Web iOS Android Next Steps We’d be happy to gi…" at bounding box center [507, 293] width 950 height 979
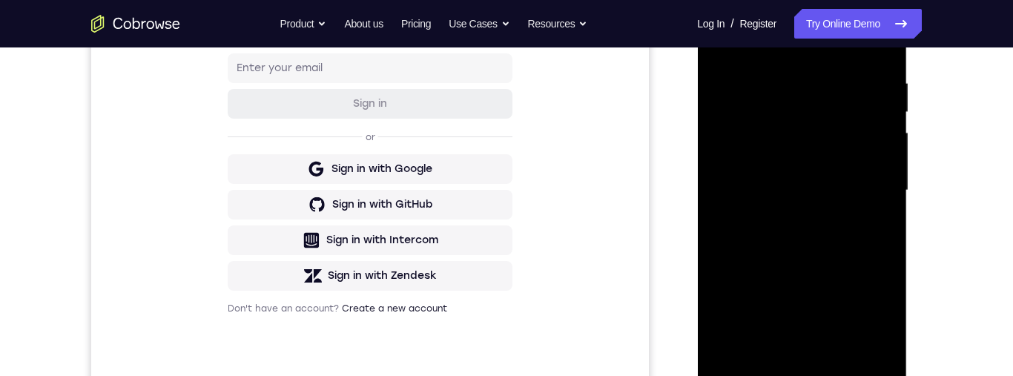
click at [907, 168] on div at bounding box center [802, 194] width 211 height 445
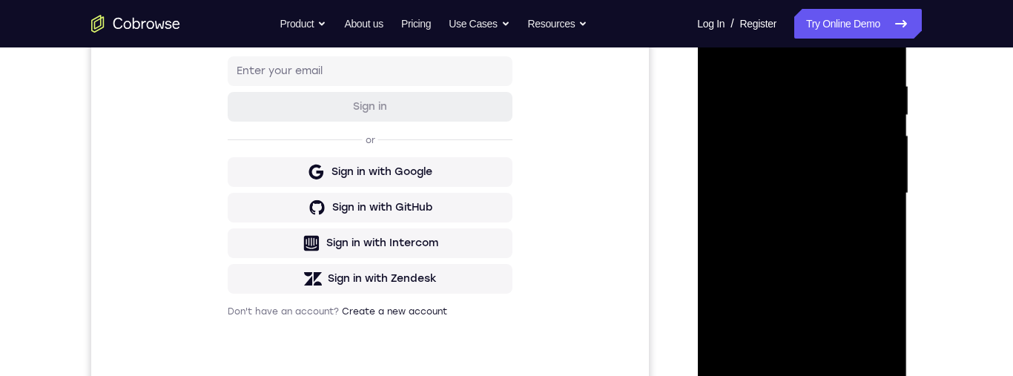
click at [885, 200] on div at bounding box center [802, 193] width 187 height 415
click at [884, 199] on div at bounding box center [802, 193] width 187 height 415
click at [887, 197] on div at bounding box center [802, 193] width 187 height 415
click at [884, 201] on div at bounding box center [802, 193] width 187 height 415
click at [884, 200] on div at bounding box center [802, 193] width 187 height 415
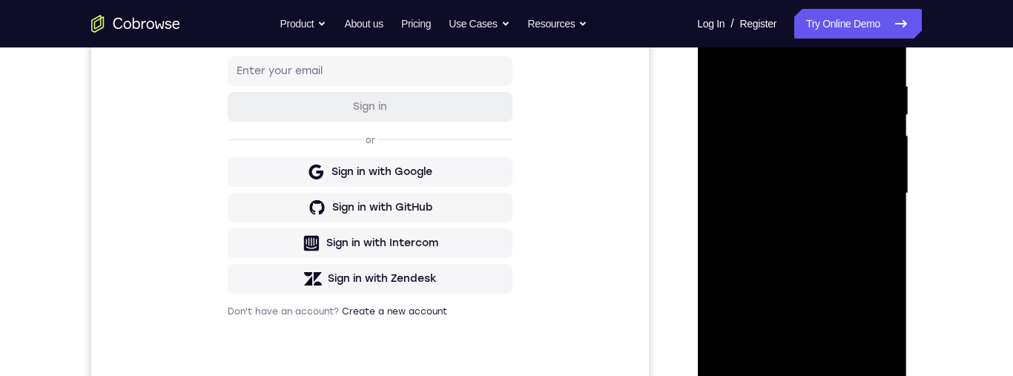
click at [887, 198] on div at bounding box center [802, 193] width 187 height 415
click at [887, 201] on div at bounding box center [802, 193] width 187 height 415
click at [884, 200] on div at bounding box center [802, 193] width 187 height 415
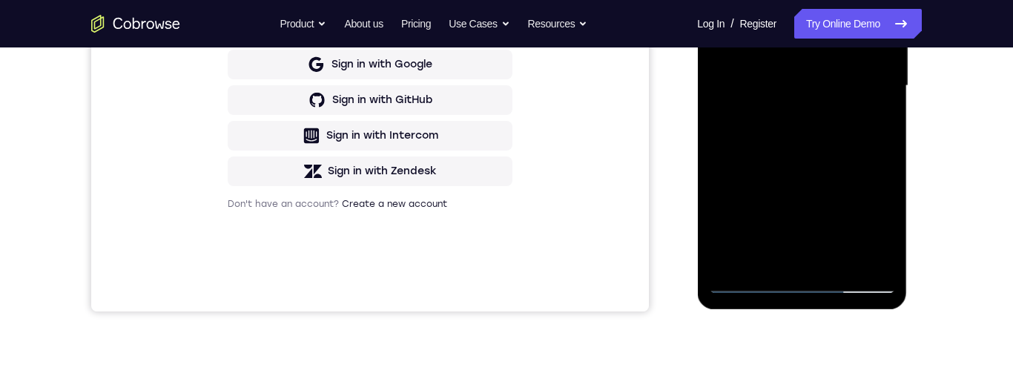
scroll to position [427, 0]
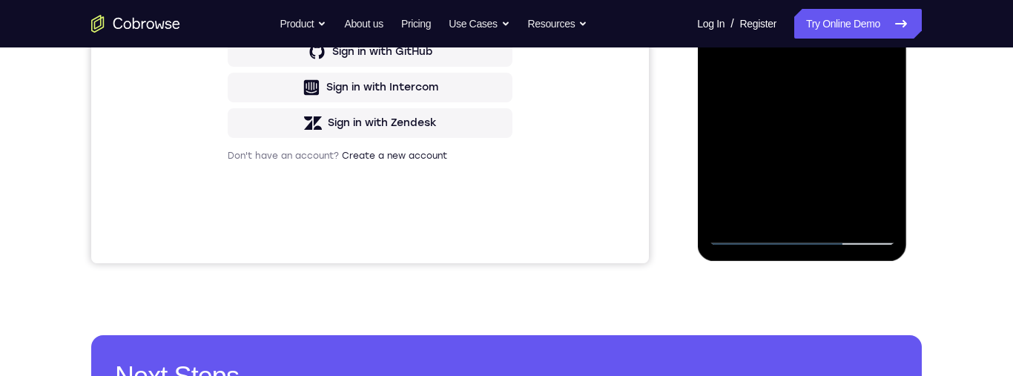
click at [597, 142] on div "Sign in to your account Sign in or Sign in with Google Sign in with GitHub Sign…" at bounding box center [370, 14] width 558 height 497
click at [595, 156] on div "Sign in to your account Sign in or Sign in with Google Sign in with GitHub Sign…" at bounding box center [370, 14] width 558 height 497
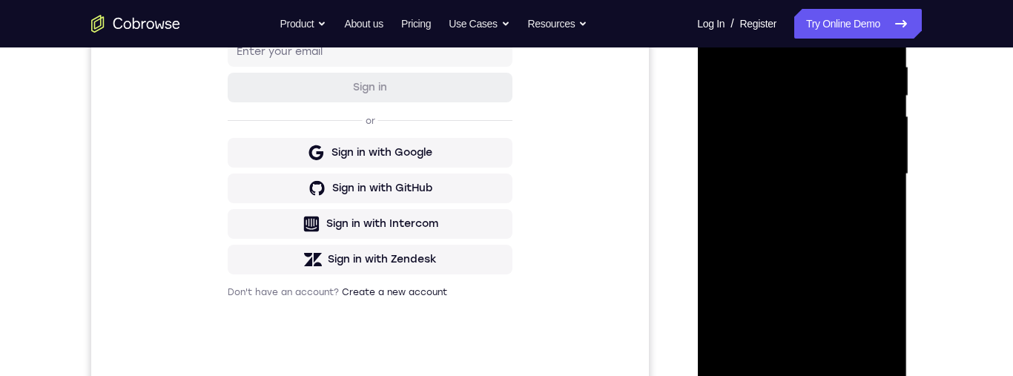
click at [766, 52] on div at bounding box center [802, 174] width 187 height 415
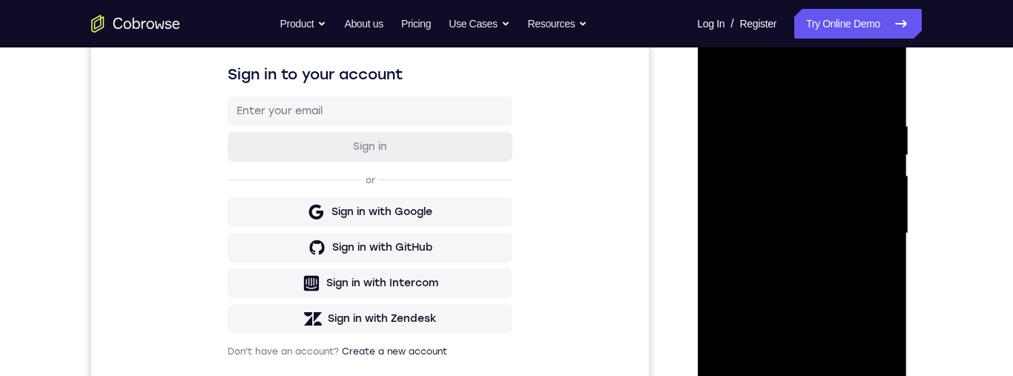
click at [869, 254] on div at bounding box center [802, 233] width 187 height 415
click at [873, 280] on div at bounding box center [802, 233] width 187 height 415
click at [871, 243] on div at bounding box center [802, 233] width 187 height 415
click at [868, 284] on div at bounding box center [802, 233] width 187 height 415
click at [860, 280] on div at bounding box center [802, 233] width 187 height 415
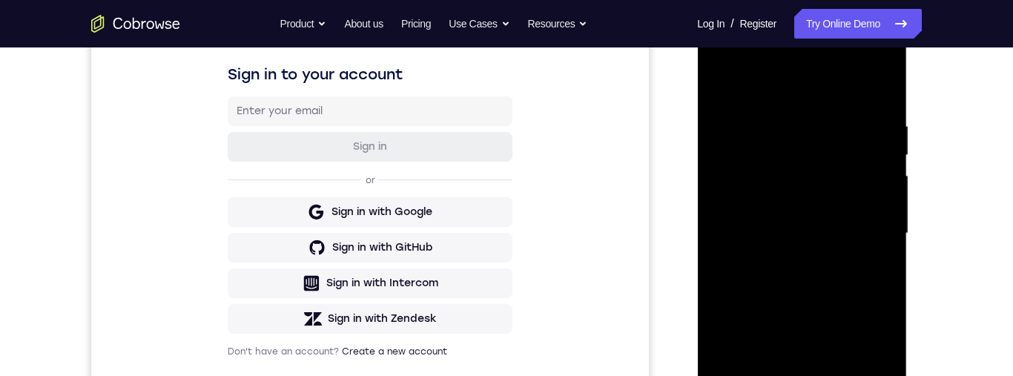
click at [871, 280] on div at bounding box center [802, 233] width 187 height 415
click at [872, 270] on div at bounding box center [802, 233] width 187 height 415
click at [875, 259] on div at bounding box center [802, 233] width 187 height 415
click at [878, 89] on div at bounding box center [802, 233] width 187 height 415
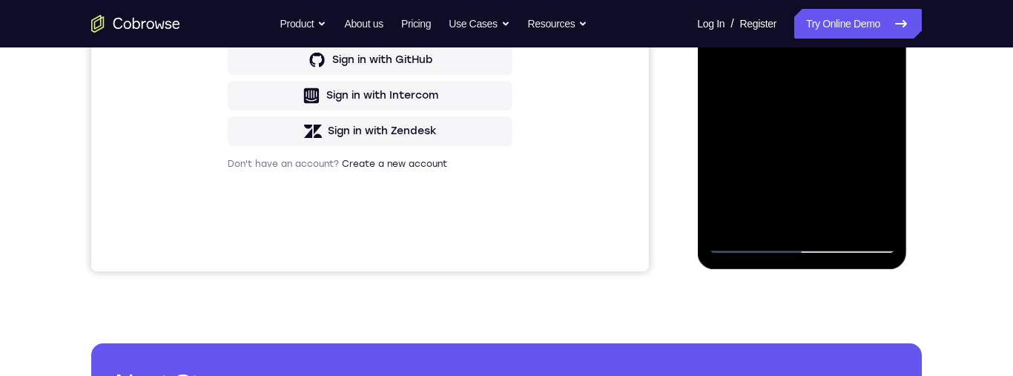
scroll to position [320, 0]
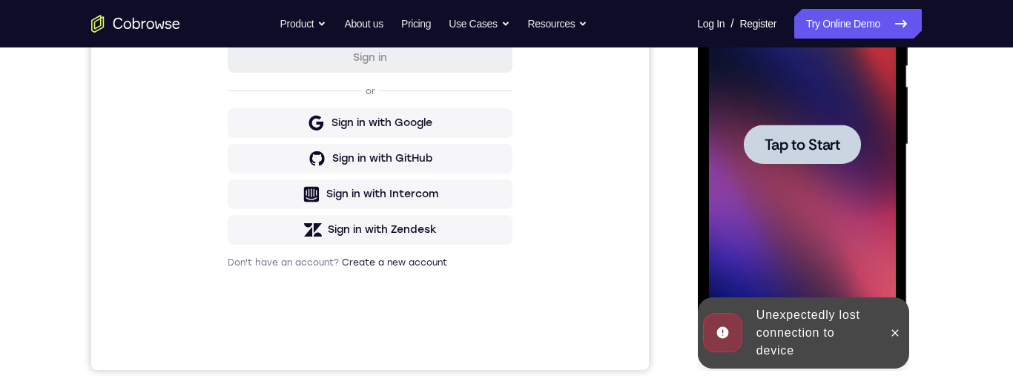
click at [844, 137] on div at bounding box center [801, 144] width 117 height 39
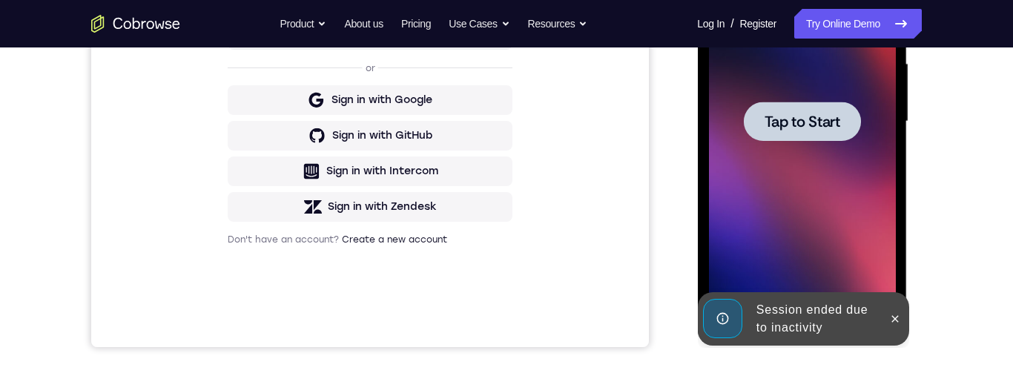
scroll to position [198, 0]
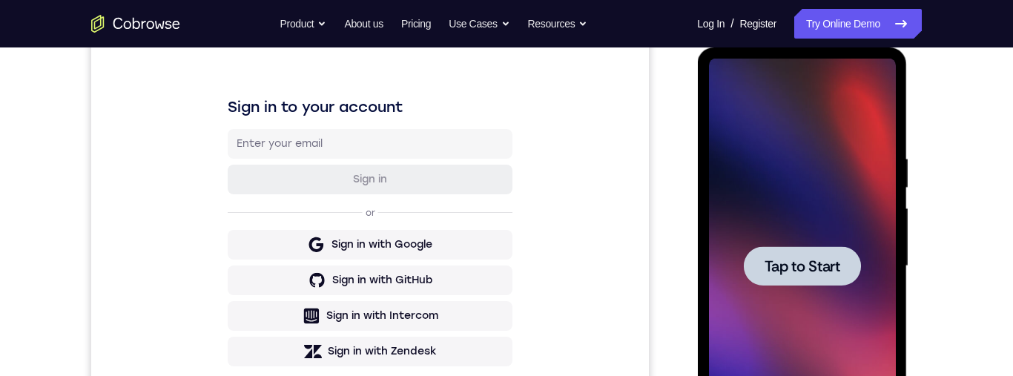
click at [830, 274] on span "Tap to Start" at bounding box center [802, 266] width 76 height 15
